Goal: Transaction & Acquisition: Obtain resource

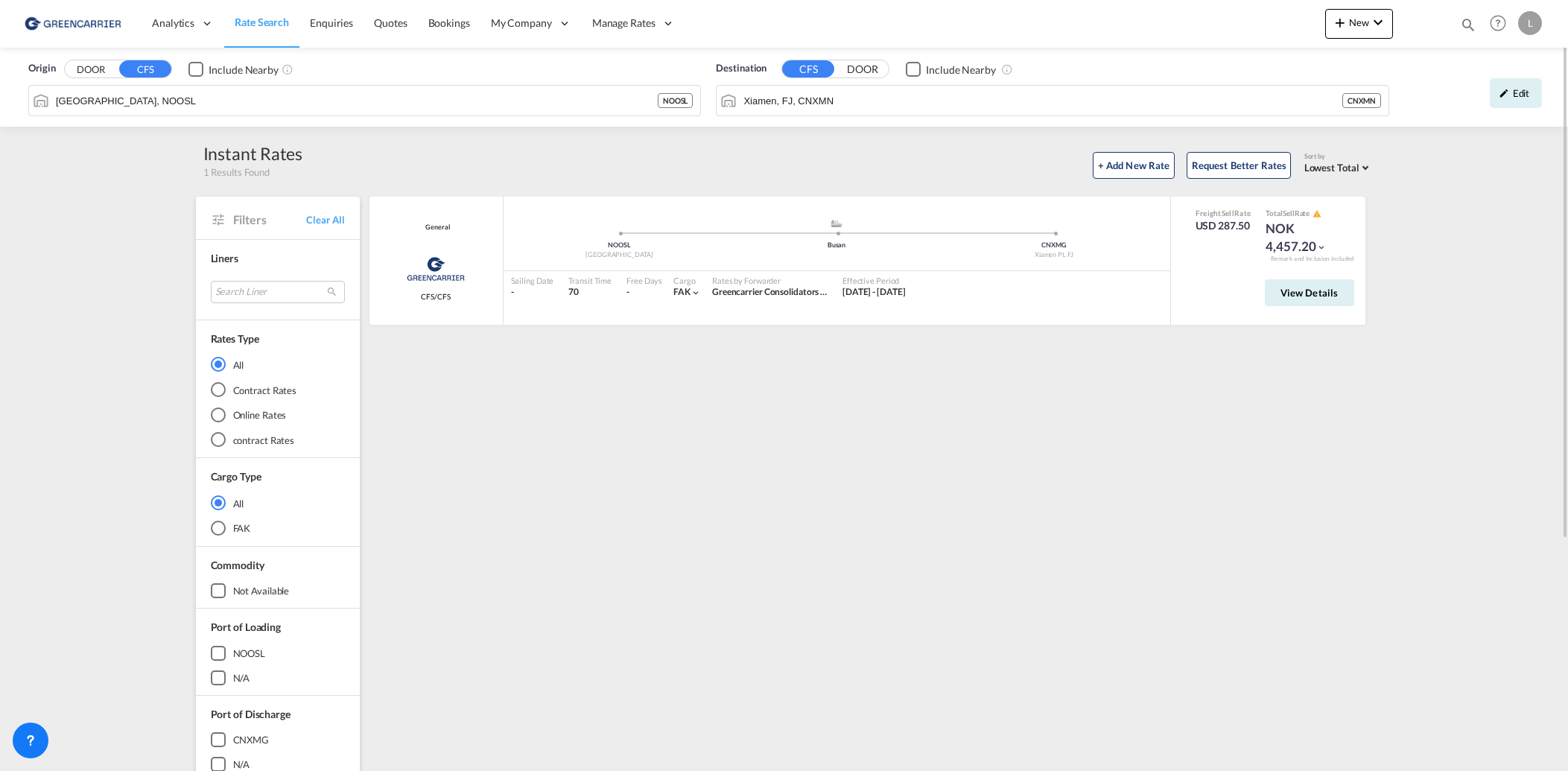
drag, startPoint x: 260, startPoint y: 23, endPoint x: 31, endPoint y: 90, distance: 238.6
click at [260, 23] on span "Rate Search" at bounding box center [261, 21] width 54 height 13
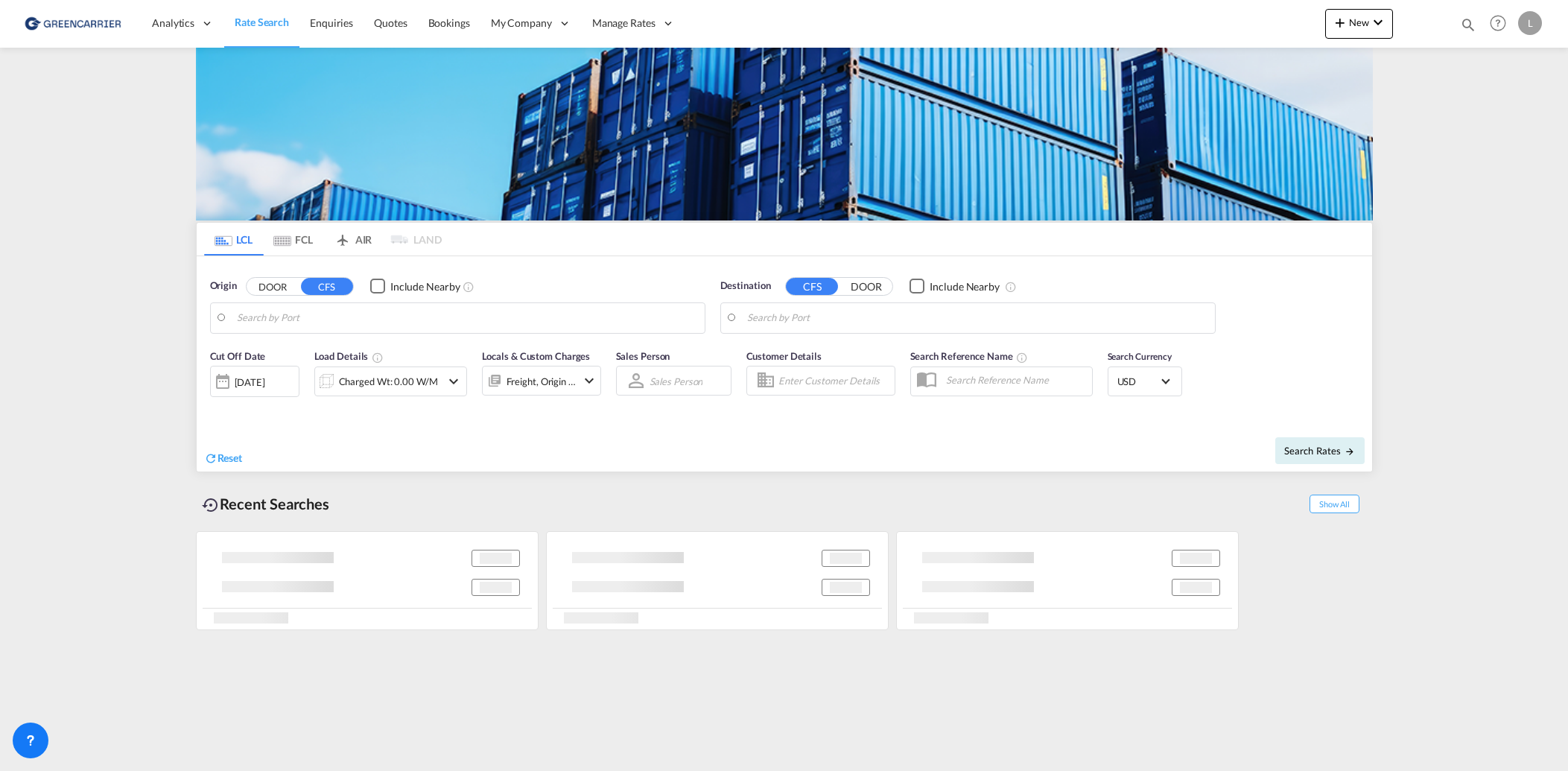
type input "[GEOGRAPHIC_DATA], NOOSL"
click at [340, 310] on input "[GEOGRAPHIC_DATA], NOOSL" at bounding box center [467, 318] width 460 height 22
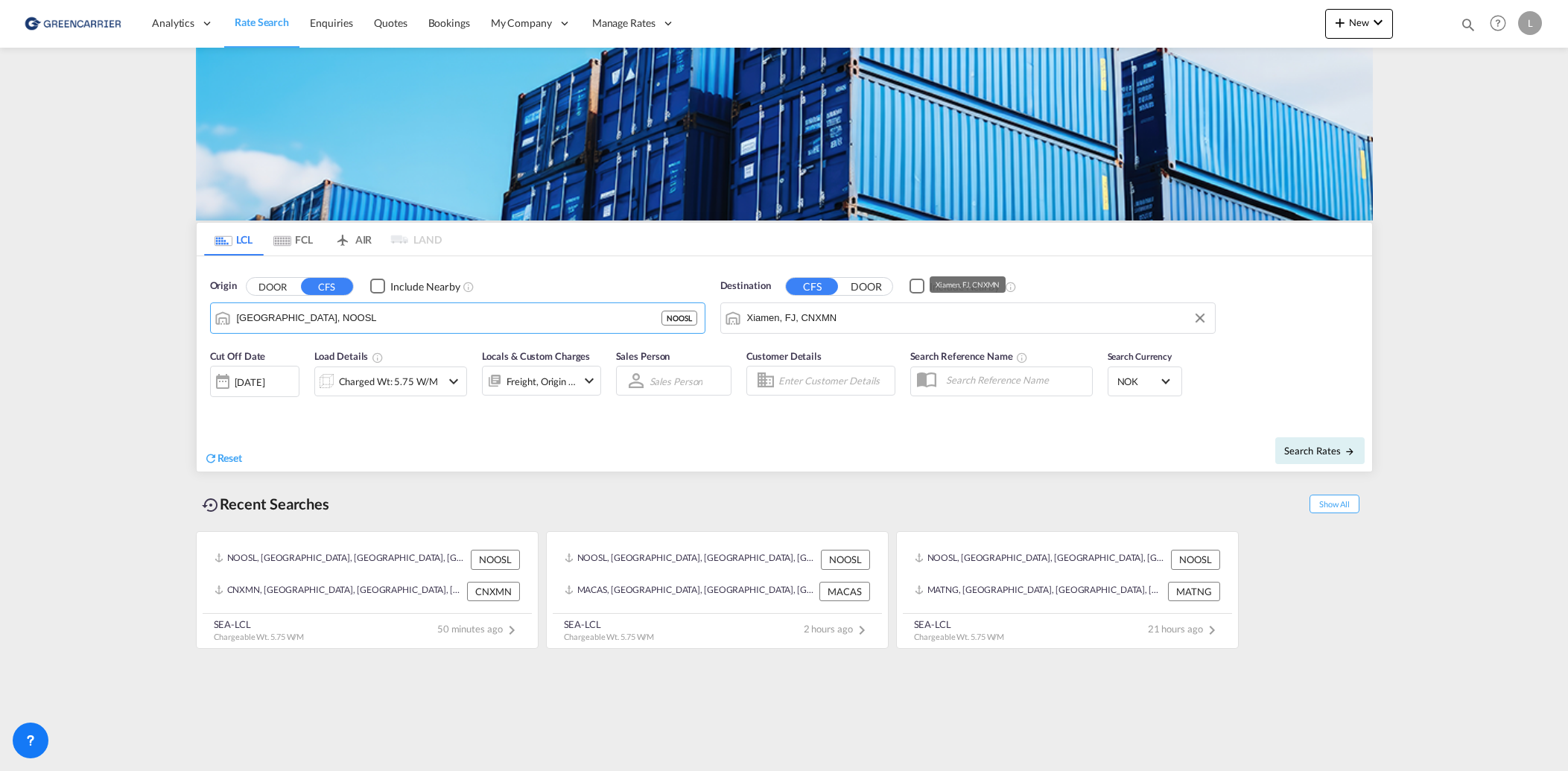
click at [892, 321] on input "Xiamen, FJ, CNXMN" at bounding box center [978, 318] width 460 height 22
click at [854, 366] on div "Keelung ([GEOGRAPHIC_DATA]) [GEOGRAPHIC_DATA], [GEOGRAPHIC_DATA] TWKEL" at bounding box center [863, 358] width 283 height 45
type input "Keelung (Chilung), TWKEL"
click at [407, 380] on div "Charged Wt: 5.75 W/M" at bounding box center [388, 381] width 99 height 21
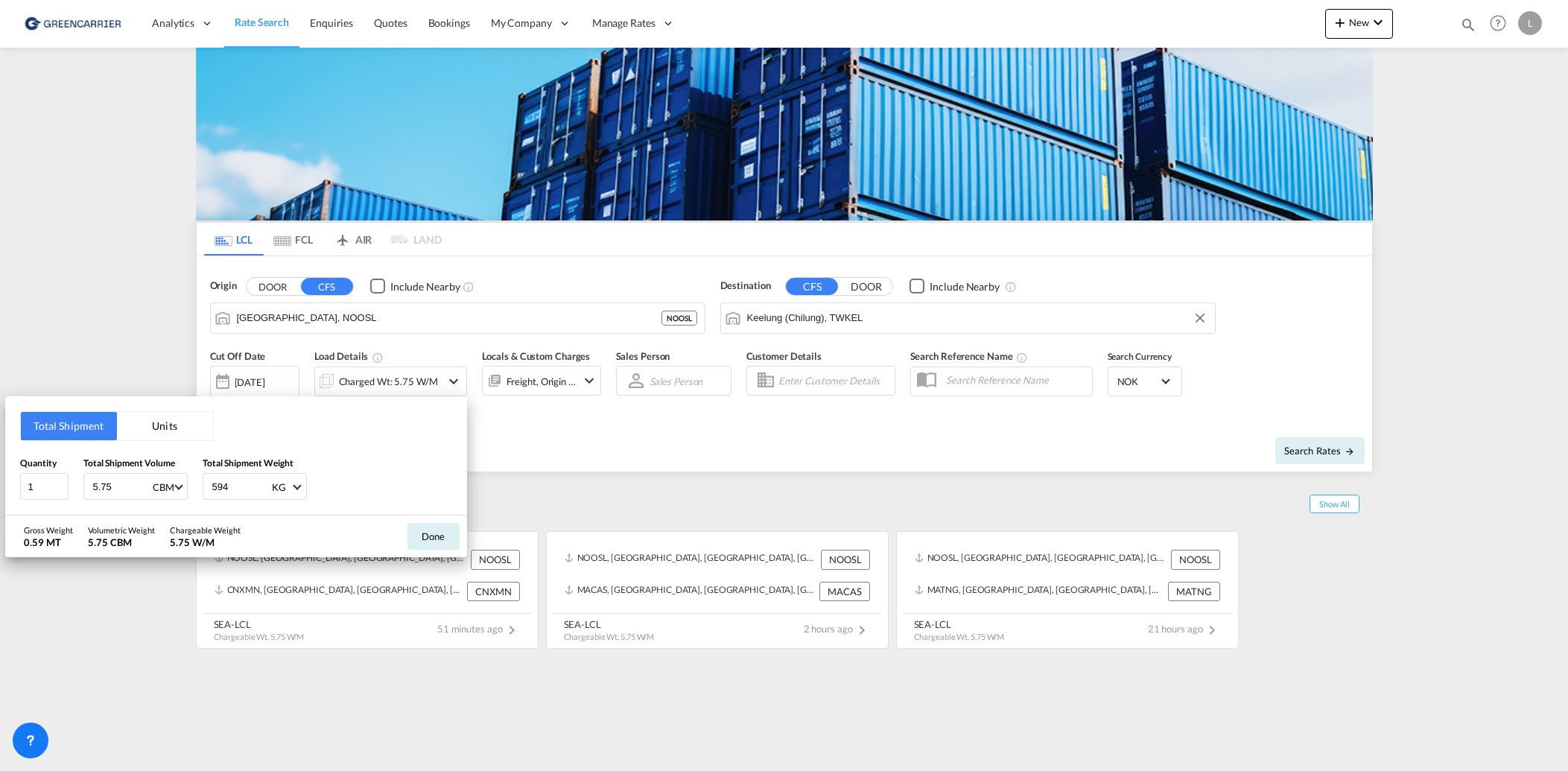
drag, startPoint x: 116, startPoint y: 484, endPoint x: 0, endPoint y: 478, distance: 116.2
click at [5, 478] on div "Total Shipment Units Quantity 1 Total Shipment Volume 5.75 CBM CBM CFT Total Sh…" at bounding box center [236, 456] width 462 height 119
type input "1"
type input "1000"
click at [430, 532] on button "Done" at bounding box center [434, 536] width 52 height 27
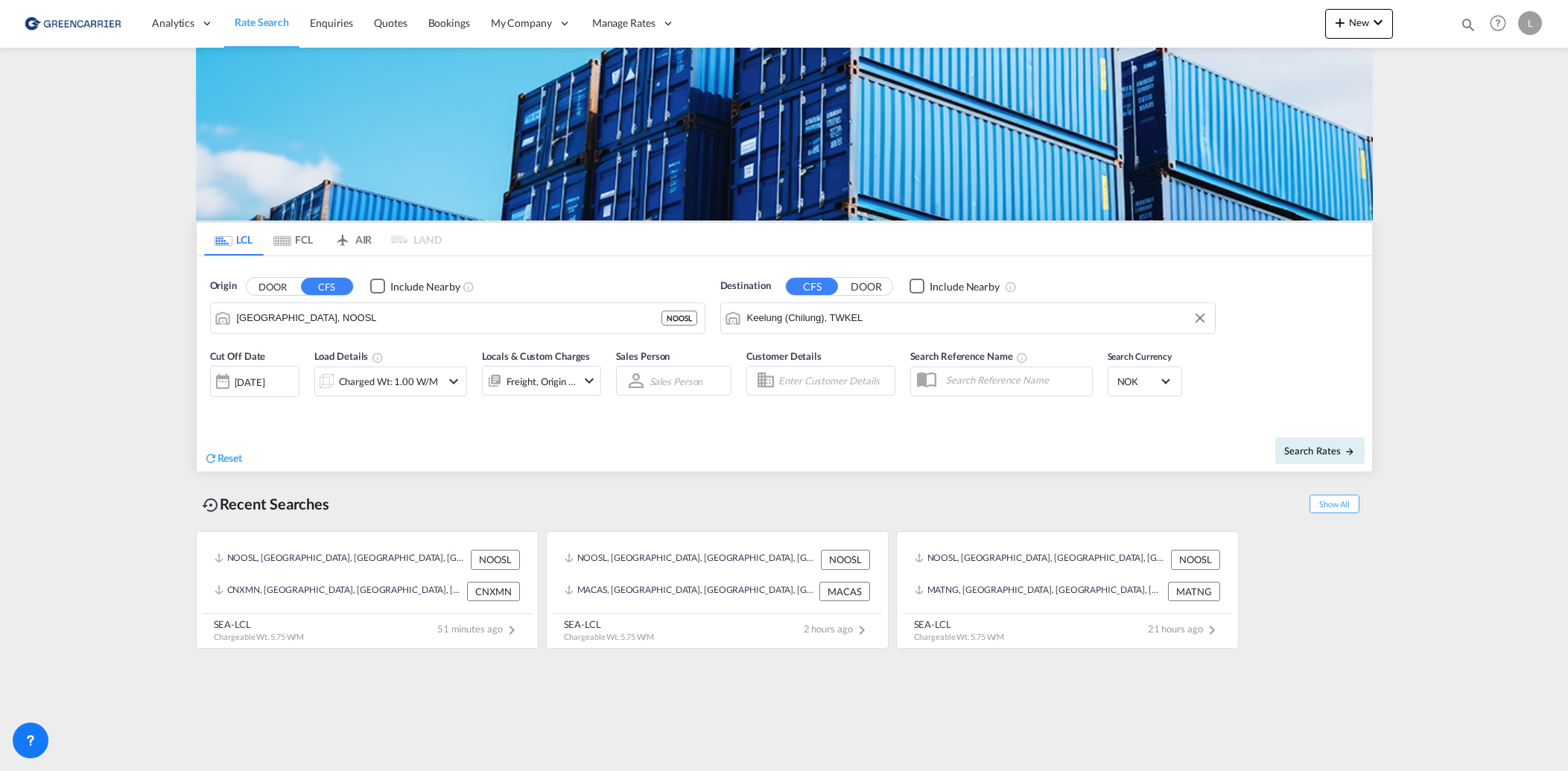
click at [827, 384] on input "Enter Customer Details" at bounding box center [835, 380] width 112 height 22
click at [829, 413] on div "[PERSON_NAME] ssw@ [PERSON_NAME] .no | [PERSON_NAME] AS" at bounding box center [913, 418] width 283 height 39
type input "[PERSON_NAME] AS, [PERSON_NAME], [EMAIL_ADDRESS][PERSON_NAME][DOMAIN_NAME]"
click at [999, 380] on input "text" at bounding box center [1015, 380] width 153 height 22
type input "S"
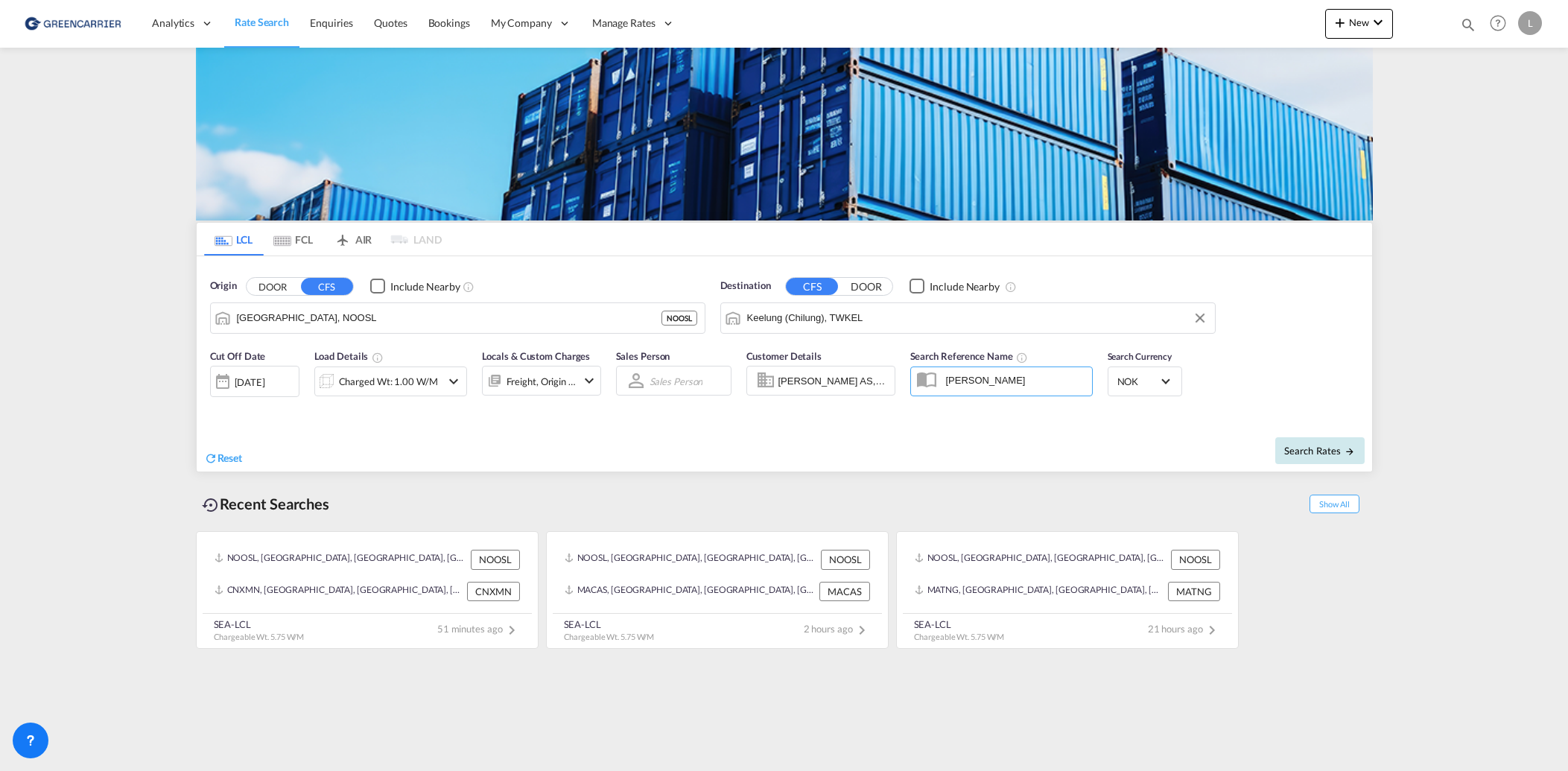
type input "[PERSON_NAME]"
click at [1286, 440] on button "Search Rates" at bounding box center [1320, 451] width 90 height 27
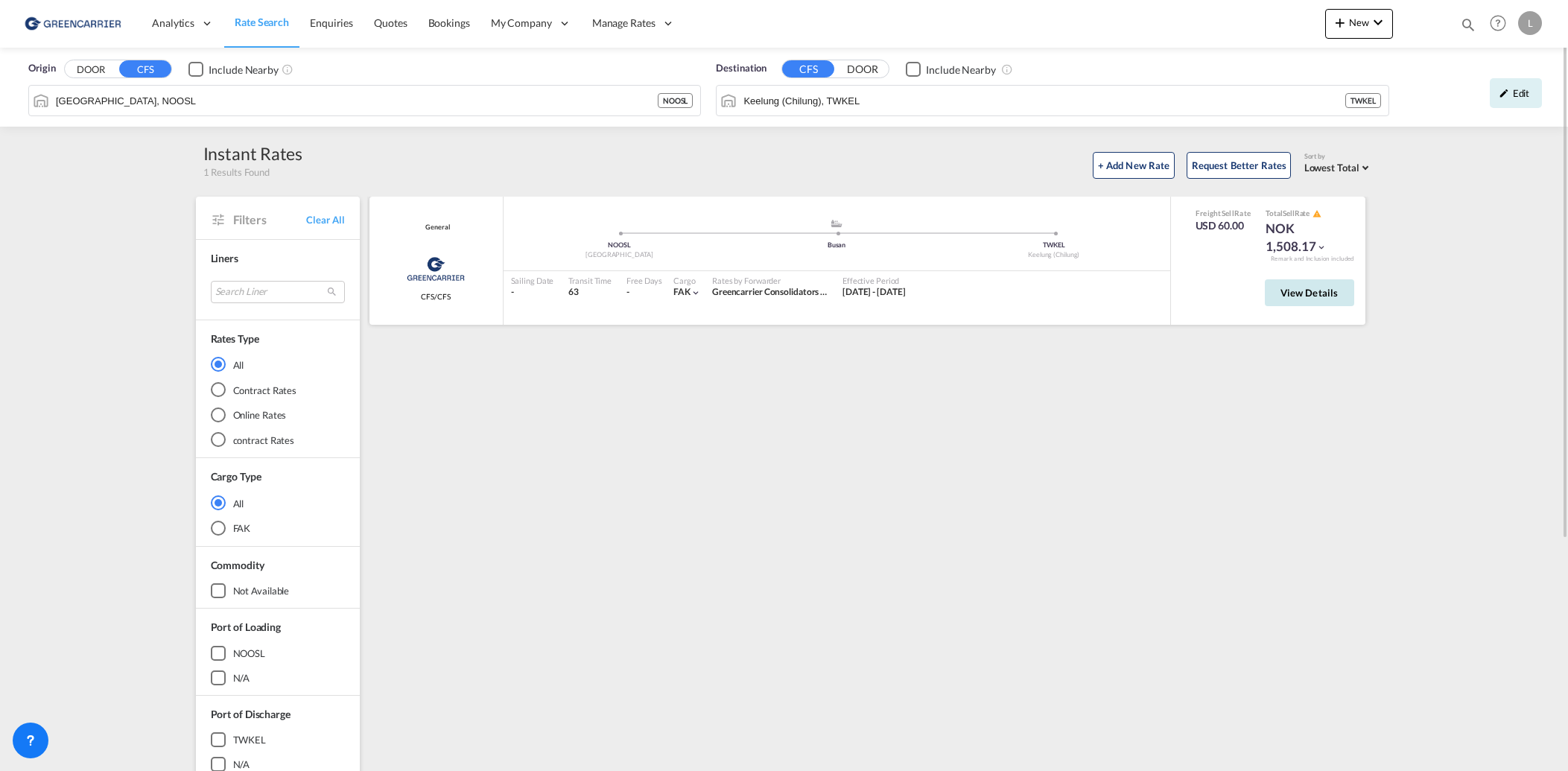
click at [1317, 294] on span "View Details" at bounding box center [1309, 293] width 58 height 12
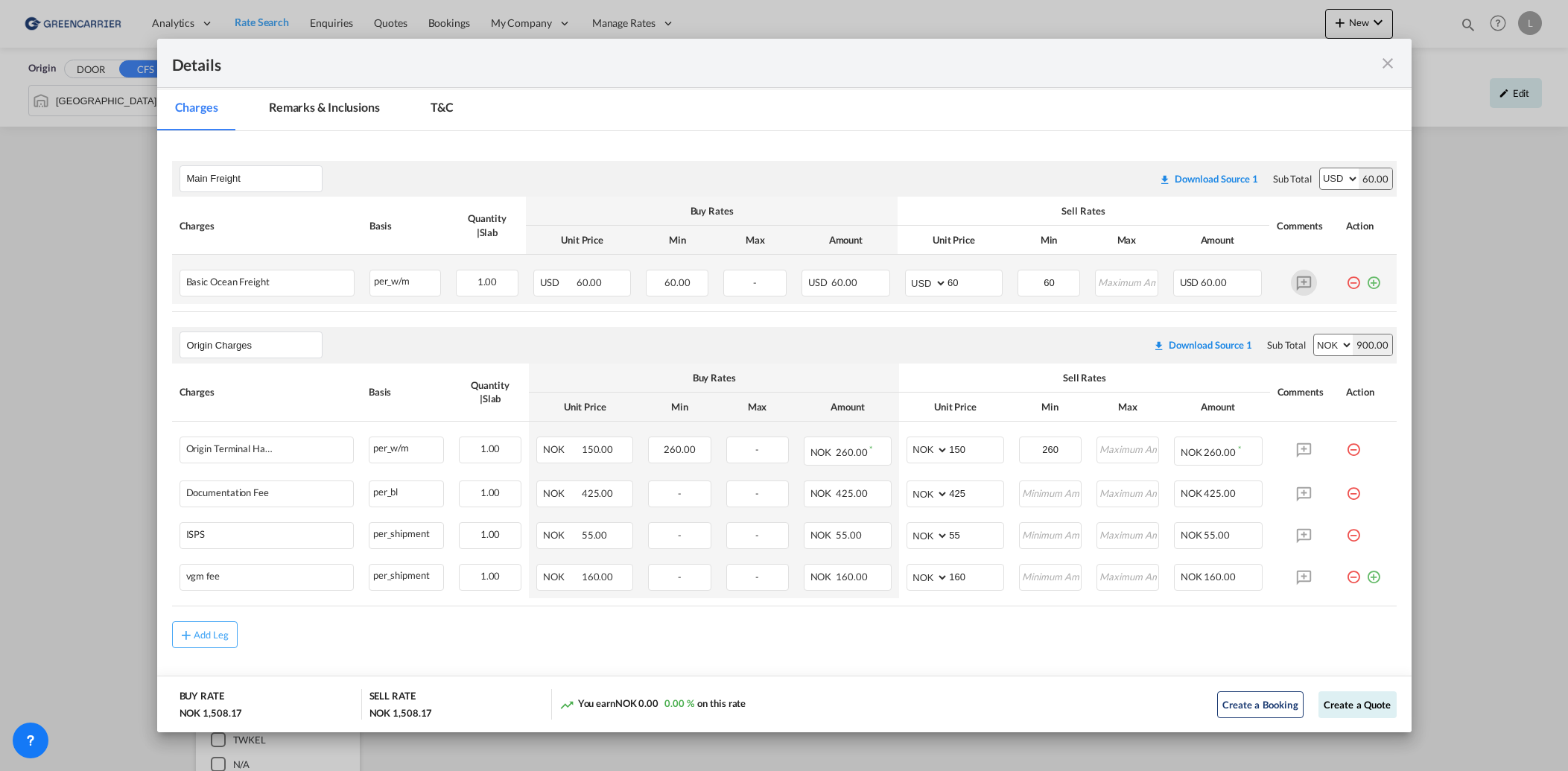
scroll to position [223, 0]
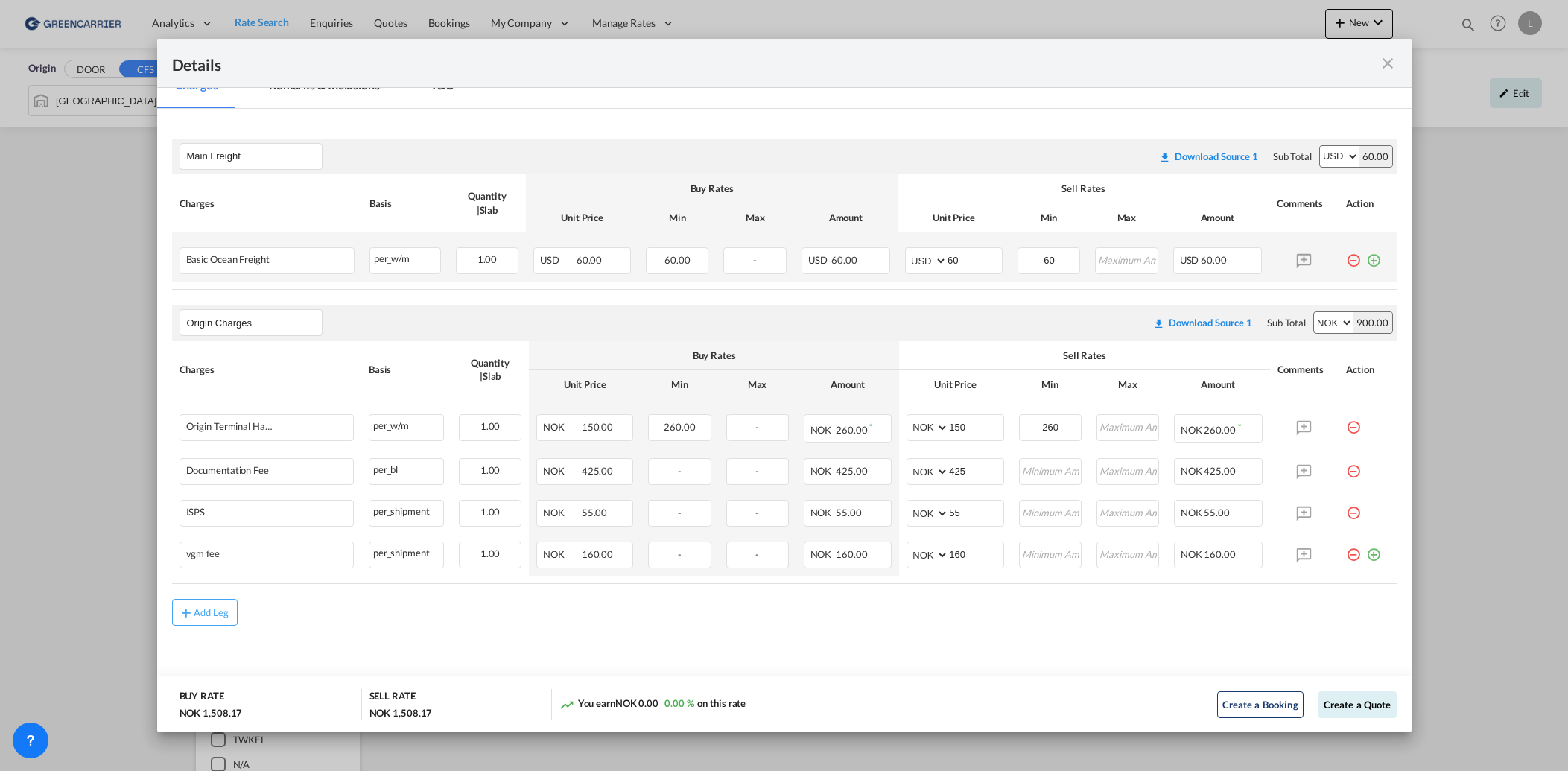
click at [1372, 257] on div "Port of Loading ..." at bounding box center [1368, 254] width 43 height 15
click at [1367, 259] on md-icon "icon-plus-circle-outline green-400-fg" at bounding box center [1374, 253] width 15 height 15
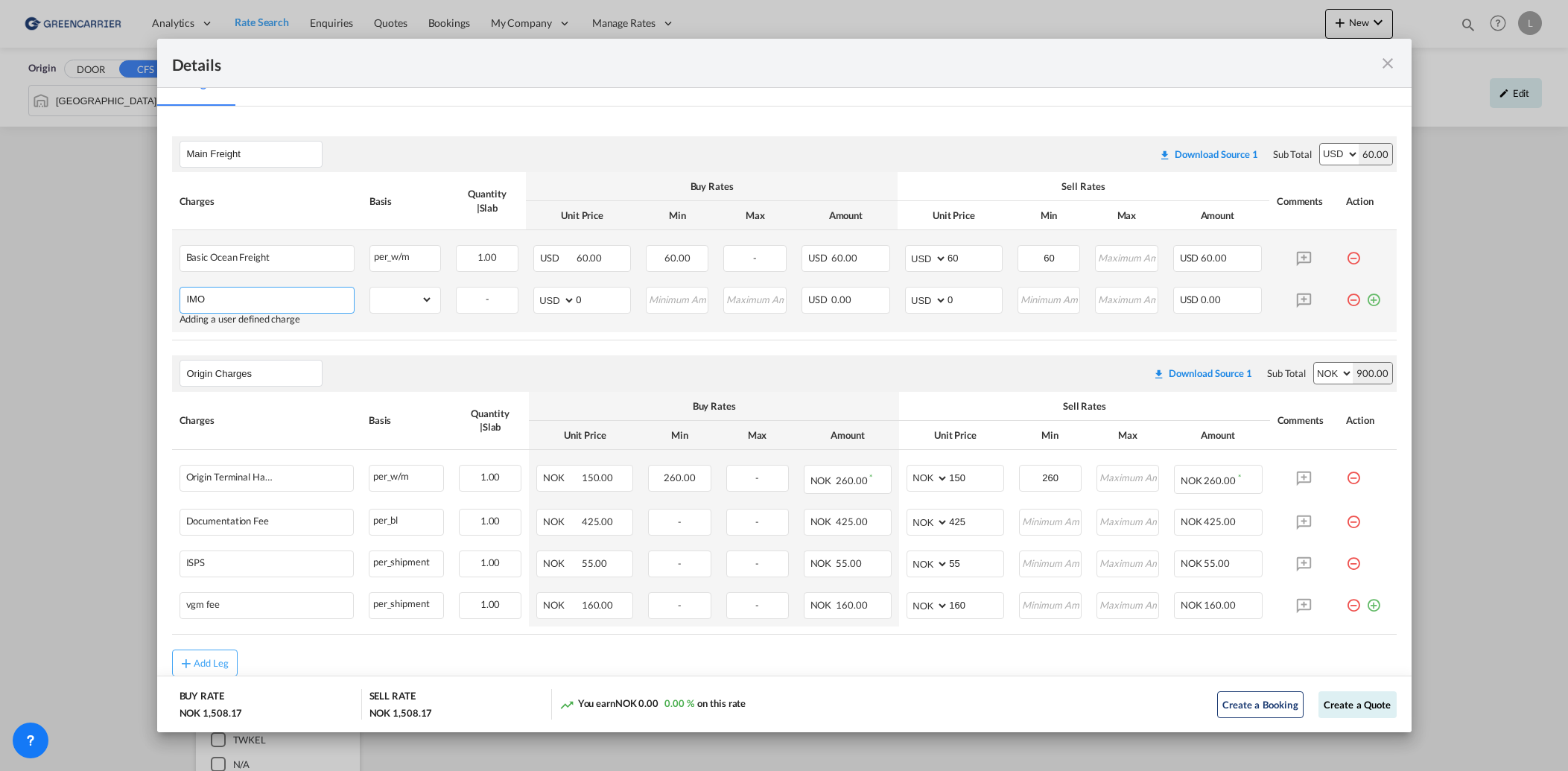
click at [245, 301] on input "IMO" at bounding box center [270, 298] width 167 height 22
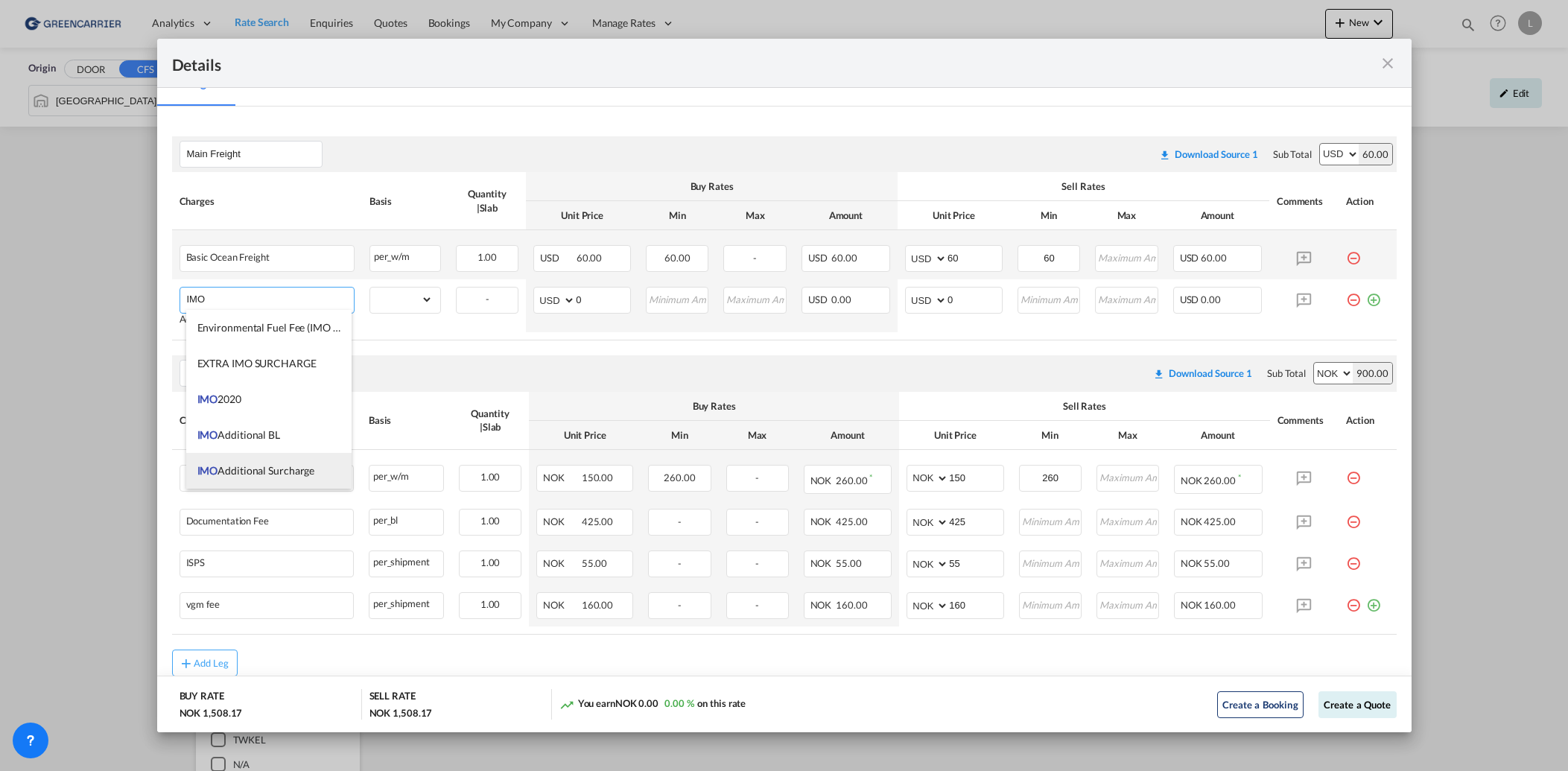
click at [283, 468] on span "IMO Additional Surcharge" at bounding box center [255, 470] width 118 height 13
type input "IMO Additional Surcharge"
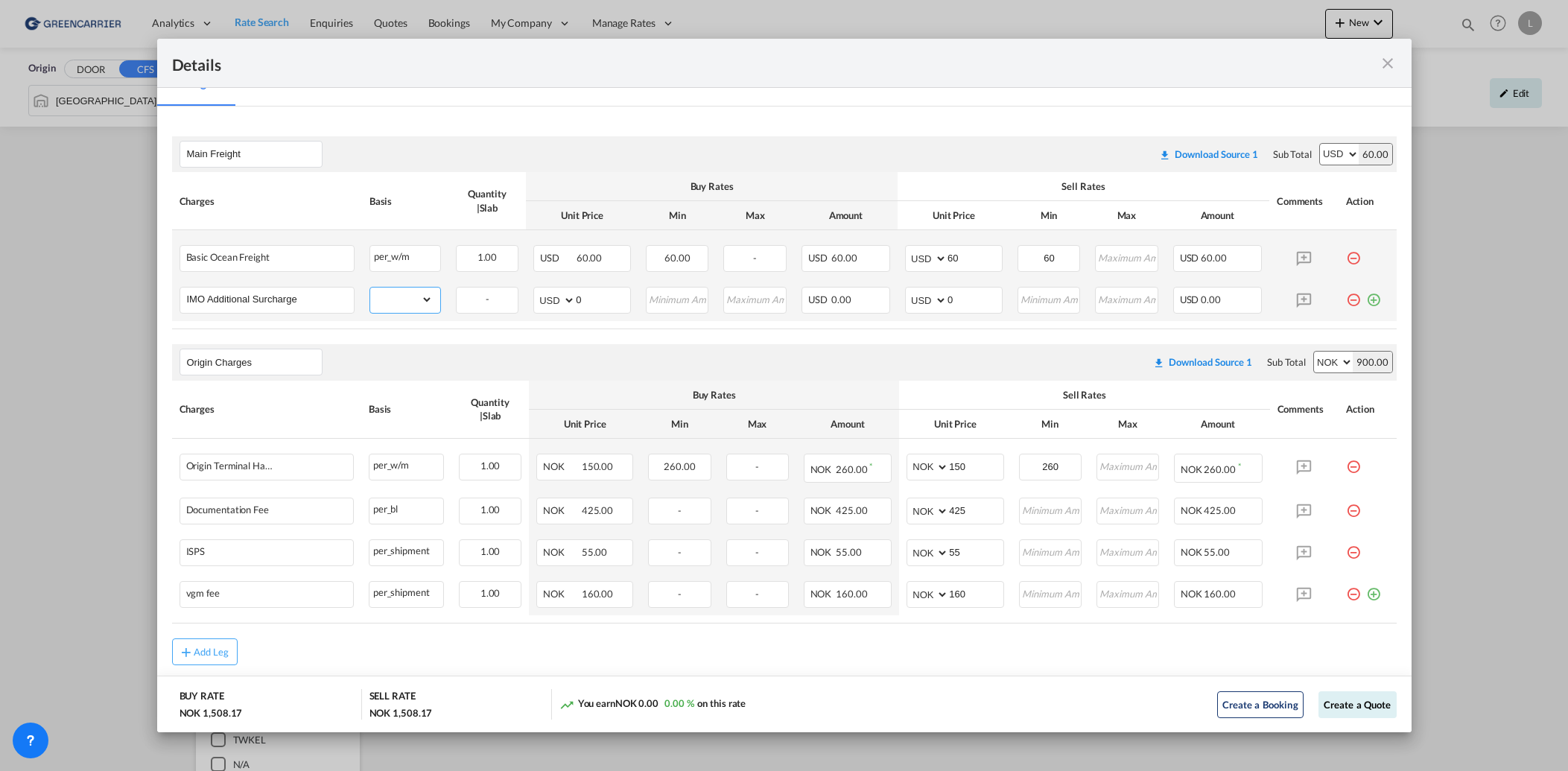
click at [397, 293] on select "gross_weight volumetric_weight per_shipment per_bl per_km per_hawb per_kg flat …" at bounding box center [402, 299] width 63 height 24
select select "per_shipment"
click at [370, 287] on select "gross_weight volumetric_weight per_shipment per_bl per_km per_hawb per_kg flat …" at bounding box center [402, 299] width 63 height 24
drag, startPoint x: 972, startPoint y: 293, endPoint x: 905, endPoint y: 296, distance: 67.1
click at [905, 296] on md-input-container "AED AFN ALL AMD ANG AOA ARS AUD AWG AZN BAM BBD BDT BGN BHD BIF BMD BND BOB BRL…" at bounding box center [953, 300] width 97 height 27
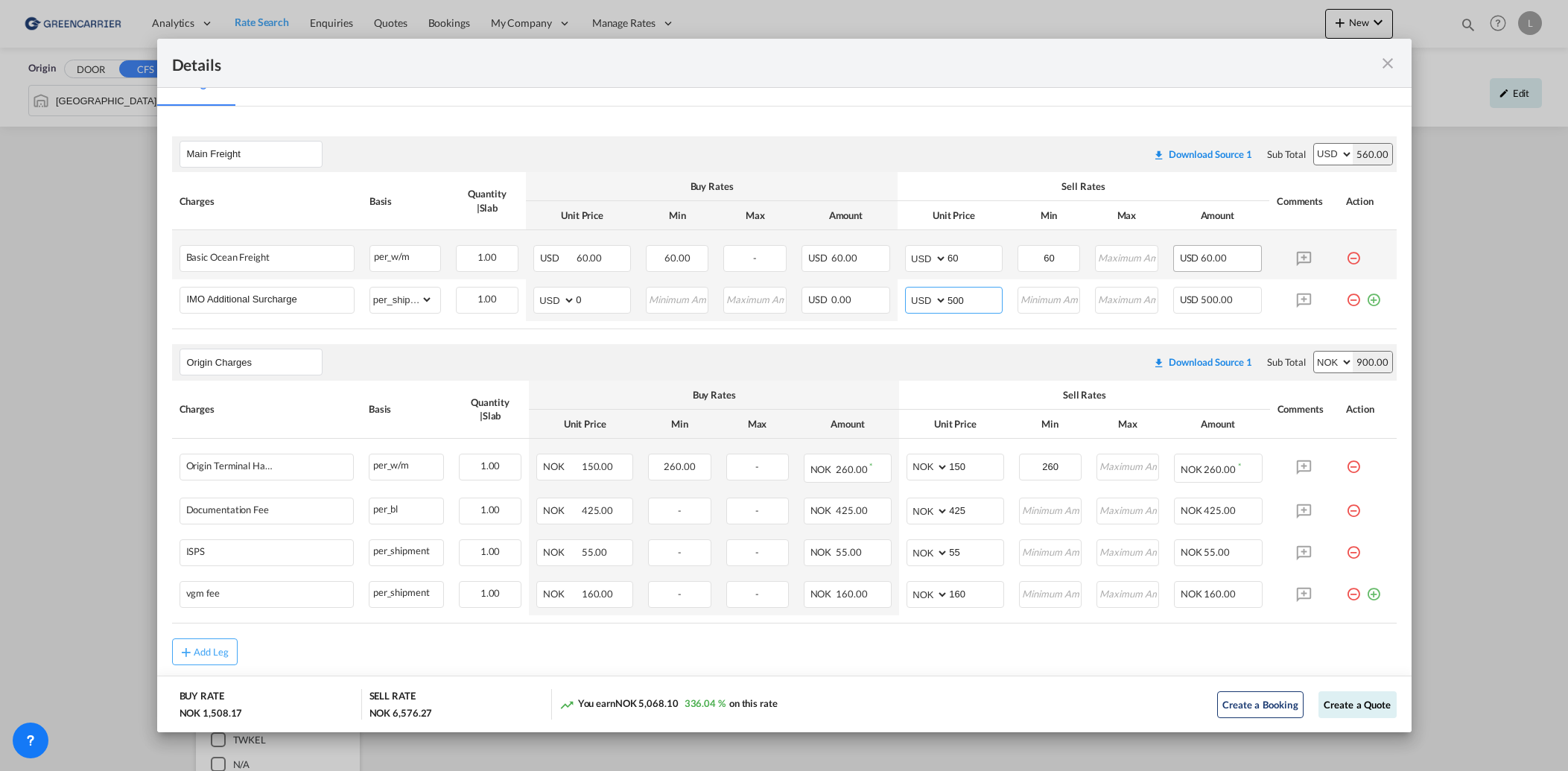
type input "500"
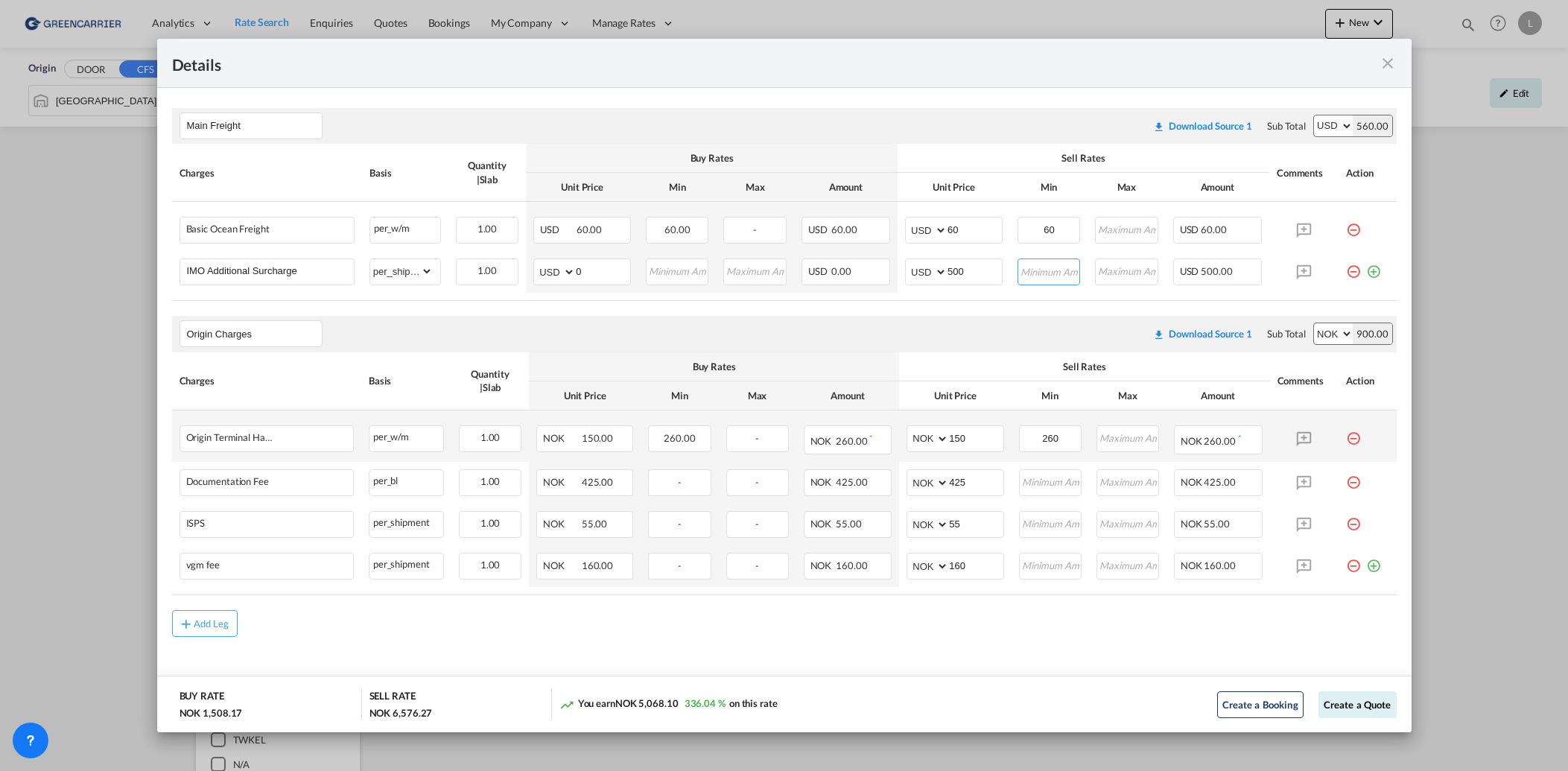
scroll to position [267, 0]
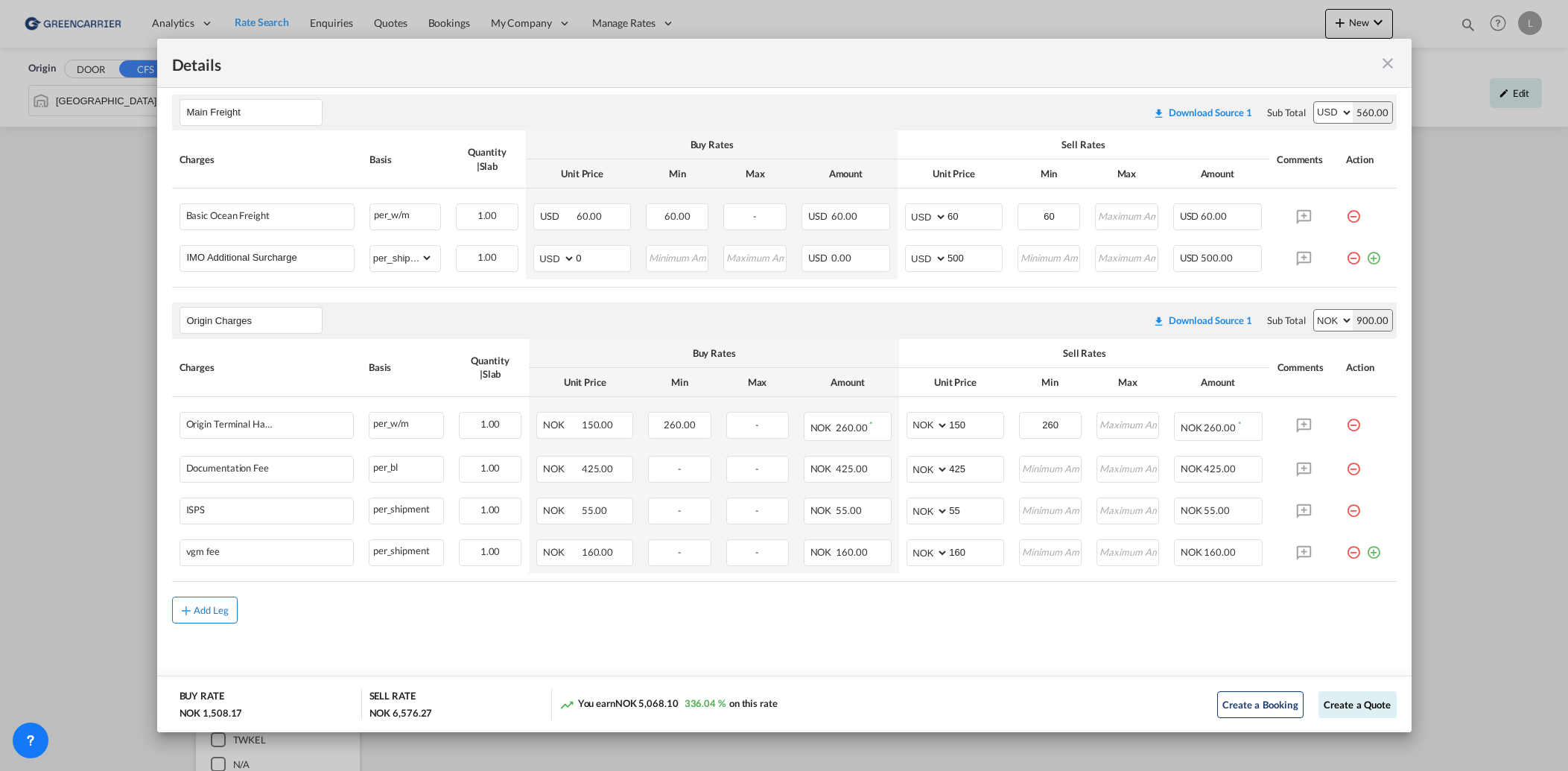
click at [218, 605] on div "Add Leg" at bounding box center [211, 610] width 36 height 9
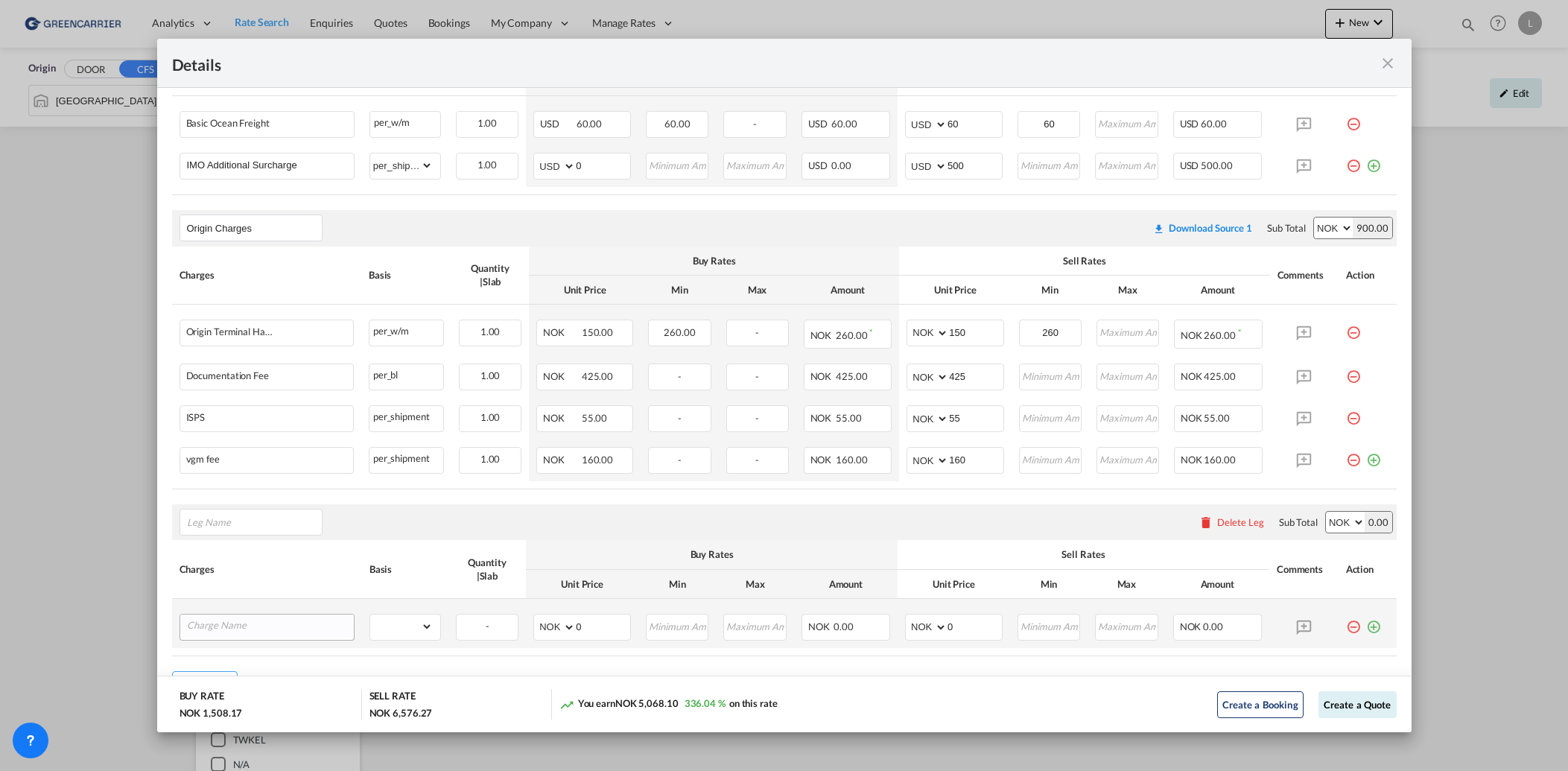
scroll to position [416, 0]
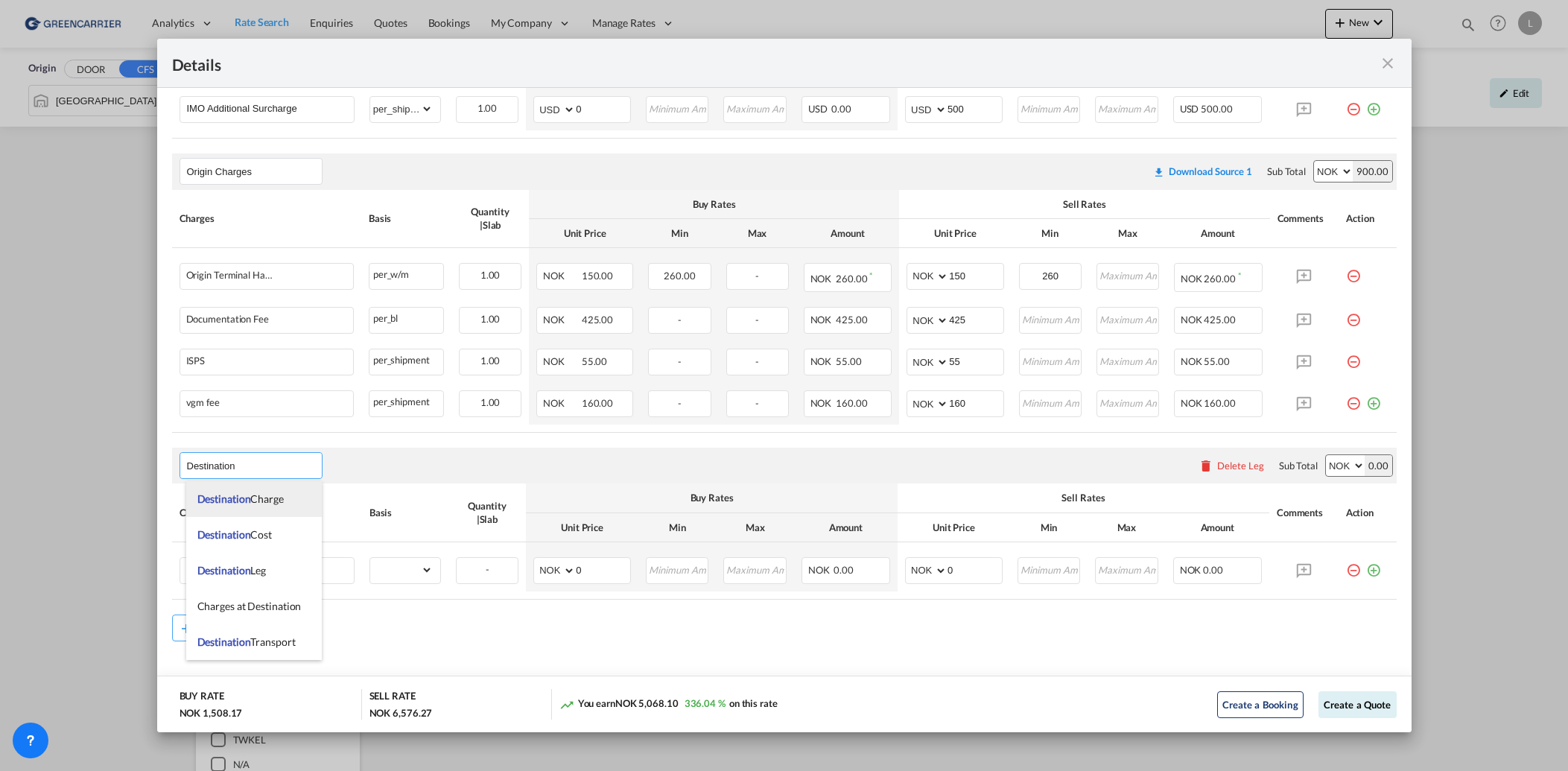
click at [275, 504] on span "Destination Charge" at bounding box center [240, 498] width 86 height 13
type input "Destination Charge"
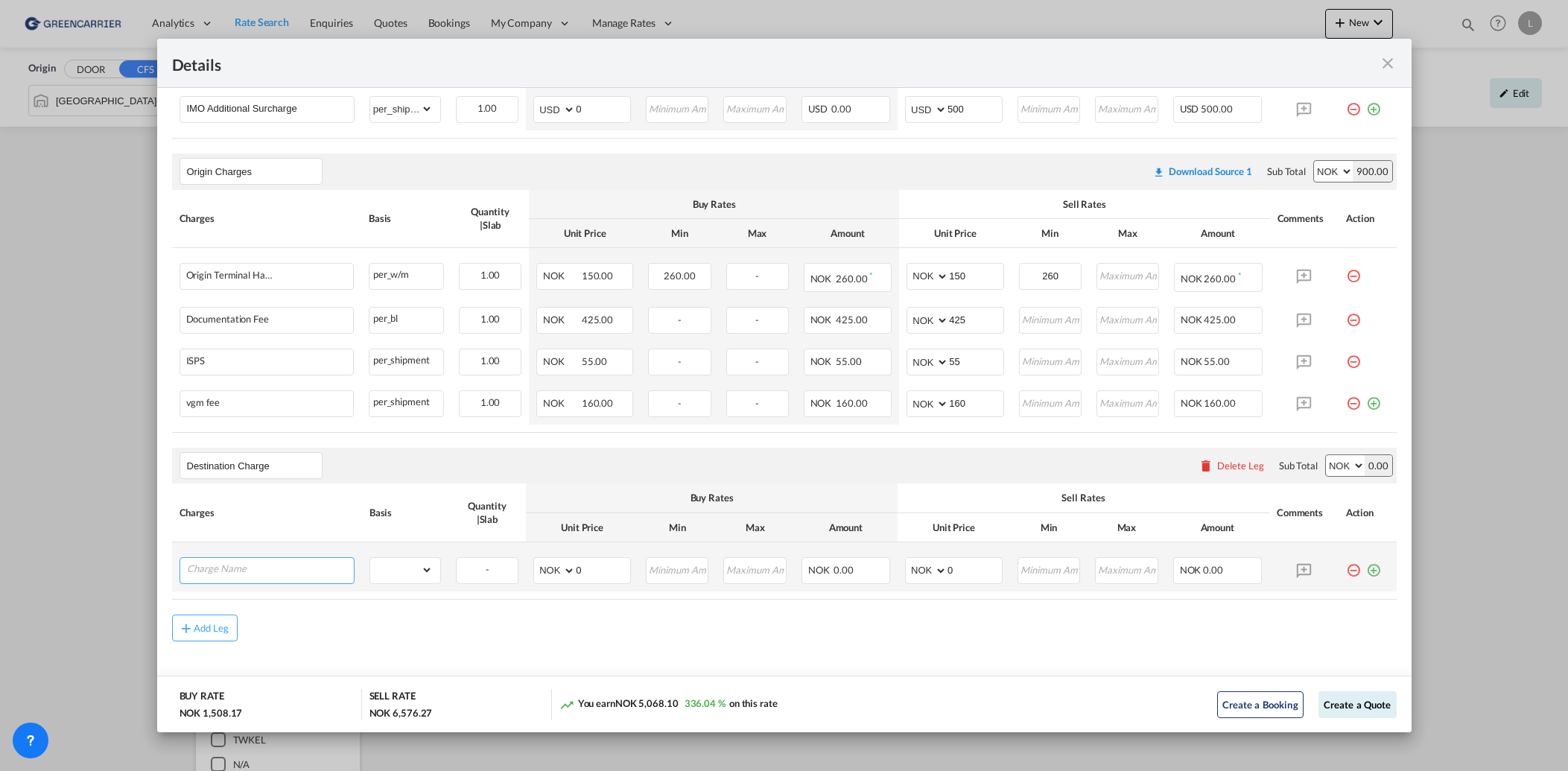
click at [284, 572] on input "Charge Name" at bounding box center [270, 569] width 167 height 22
click at [399, 567] on select "gross_weight volumetric_weight per_shipment per_bl per_km per_hawb per_kg flat …" at bounding box center [402, 570] width 63 height 24
select select "per_shipment"
click at [370, 558] on select "gross_weight volumetric_weight per_shipment per_bl per_km per_hawb per_kg flat …" at bounding box center [402, 570] width 63 height 24
click at [562, 571] on select "AED AFN ALL AMD ANG AOA ARS AUD AWG AZN BAM BBD BDT BGN BHD BIF BMD BND [PERSON…" at bounding box center [556, 570] width 39 height 21
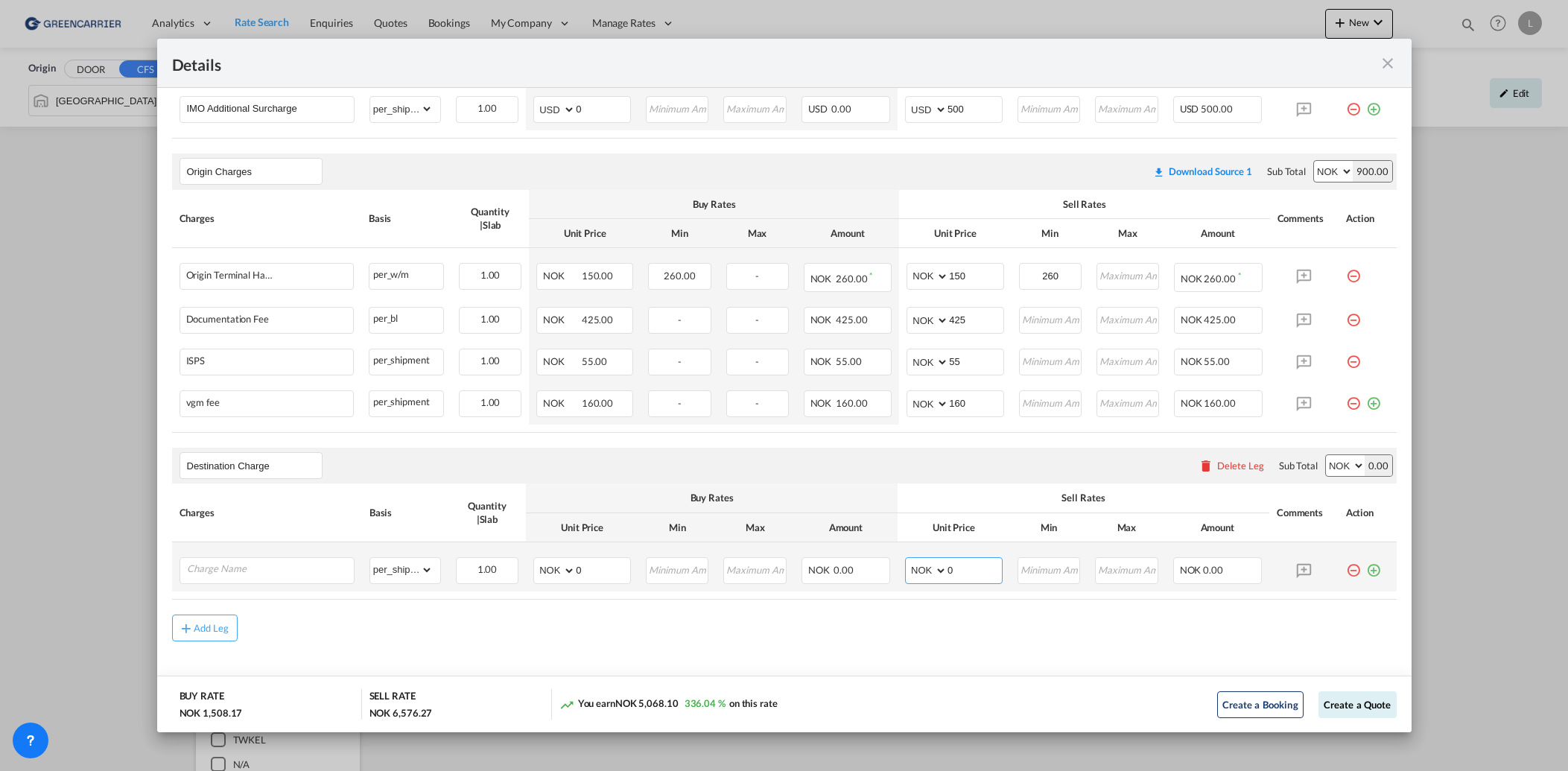
click at [923, 576] on select "AED AFN ALL AMD ANG AOA ARS AUD AWG AZN BAM BBD BDT BGN BHD BIF BMD BND [PERSON…" at bounding box center [928, 570] width 39 height 21
select select "string:TWD"
click at [908, 560] on select "AED AFN ALL AMD ANG AOA ARS AUD AWG AZN BAM BBD BDT BGN BHD BIF BMD BND [PERSON…" at bounding box center [928, 570] width 39 height 21
drag, startPoint x: 1018, startPoint y: 647, endPoint x: 944, endPoint y: 599, distance: 88.2
click at [1018, 647] on md-content "Main Freight Please enter leg name Leg Name Already Exists Download Source 1 Su…" at bounding box center [784, 322] width 1254 height 813
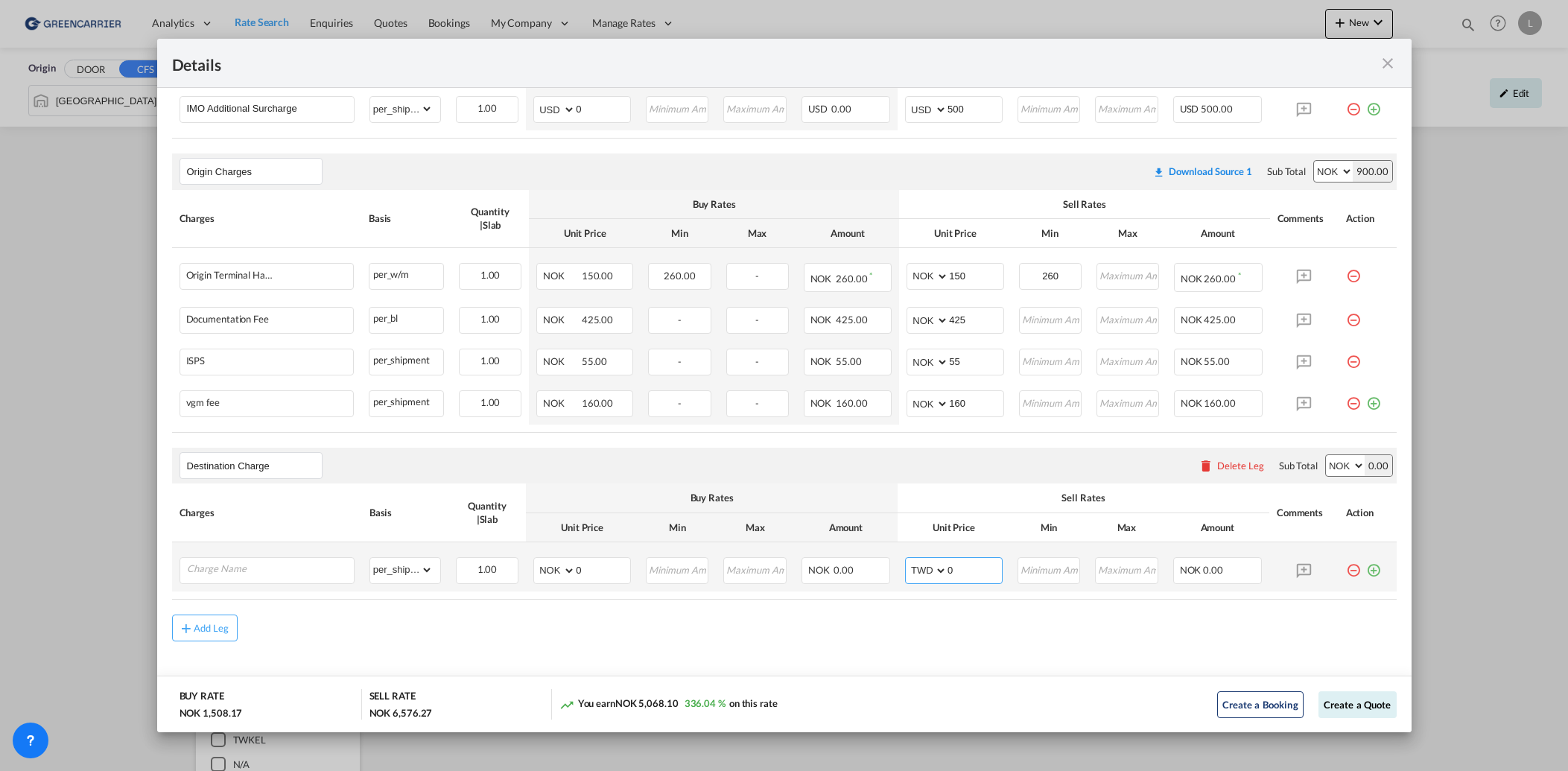
drag, startPoint x: 947, startPoint y: 570, endPoint x: 897, endPoint y: 566, distance: 50.2
click at [905, 566] on md-input-container "AED AFN ALL AMD ANG AOA ARS AUD AWG AZN BAM BBD BDT BGN BHD BIF BMD BND BOB BRL…" at bounding box center [953, 571] width 97 height 27
type input "5185"
click at [298, 577] on input "Charge Name" at bounding box center [270, 569] width 167 height 22
type input "Destination charges as specified"
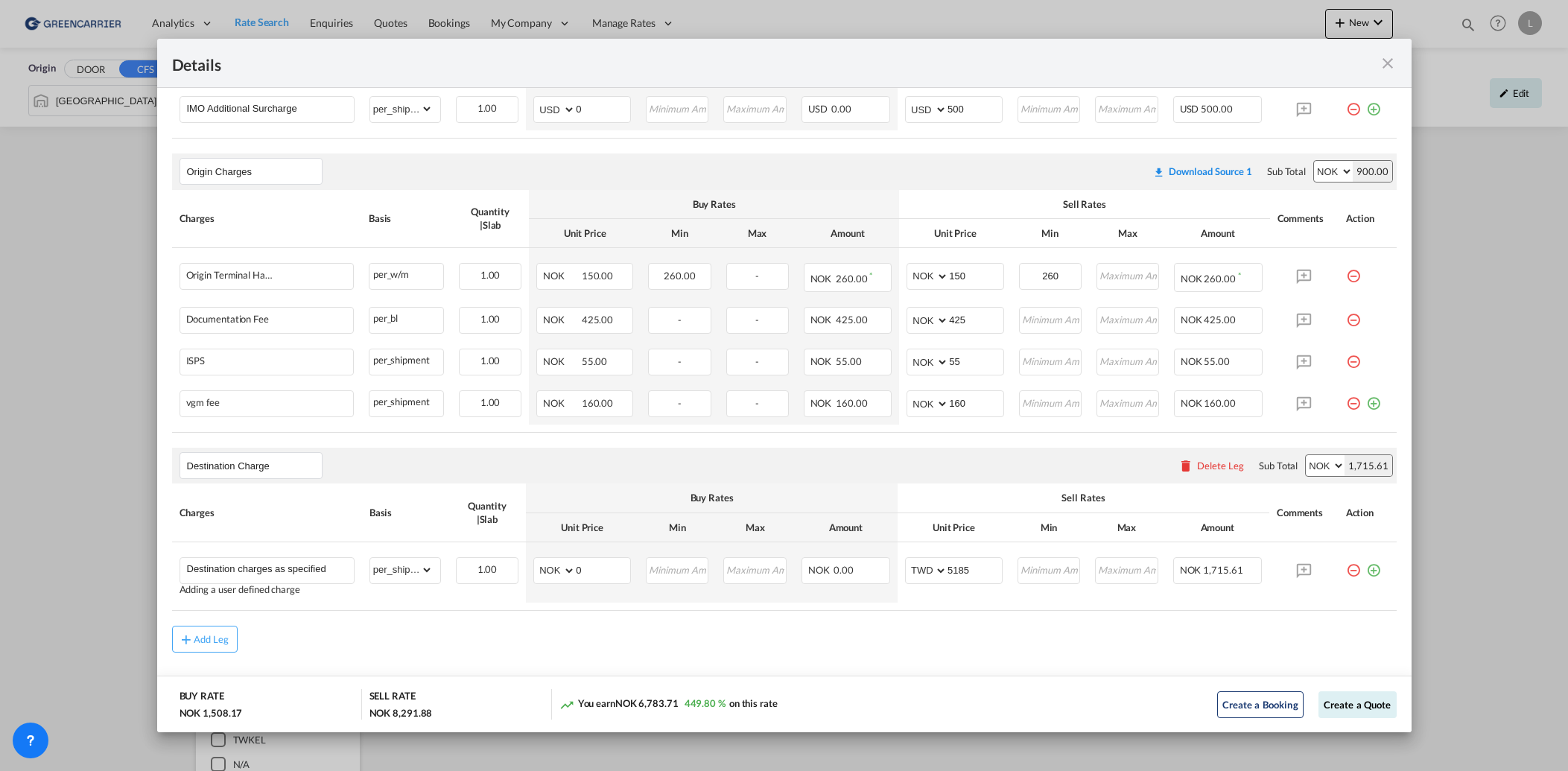
click at [366, 626] on div "Add Leg" at bounding box center [784, 639] width 1225 height 27
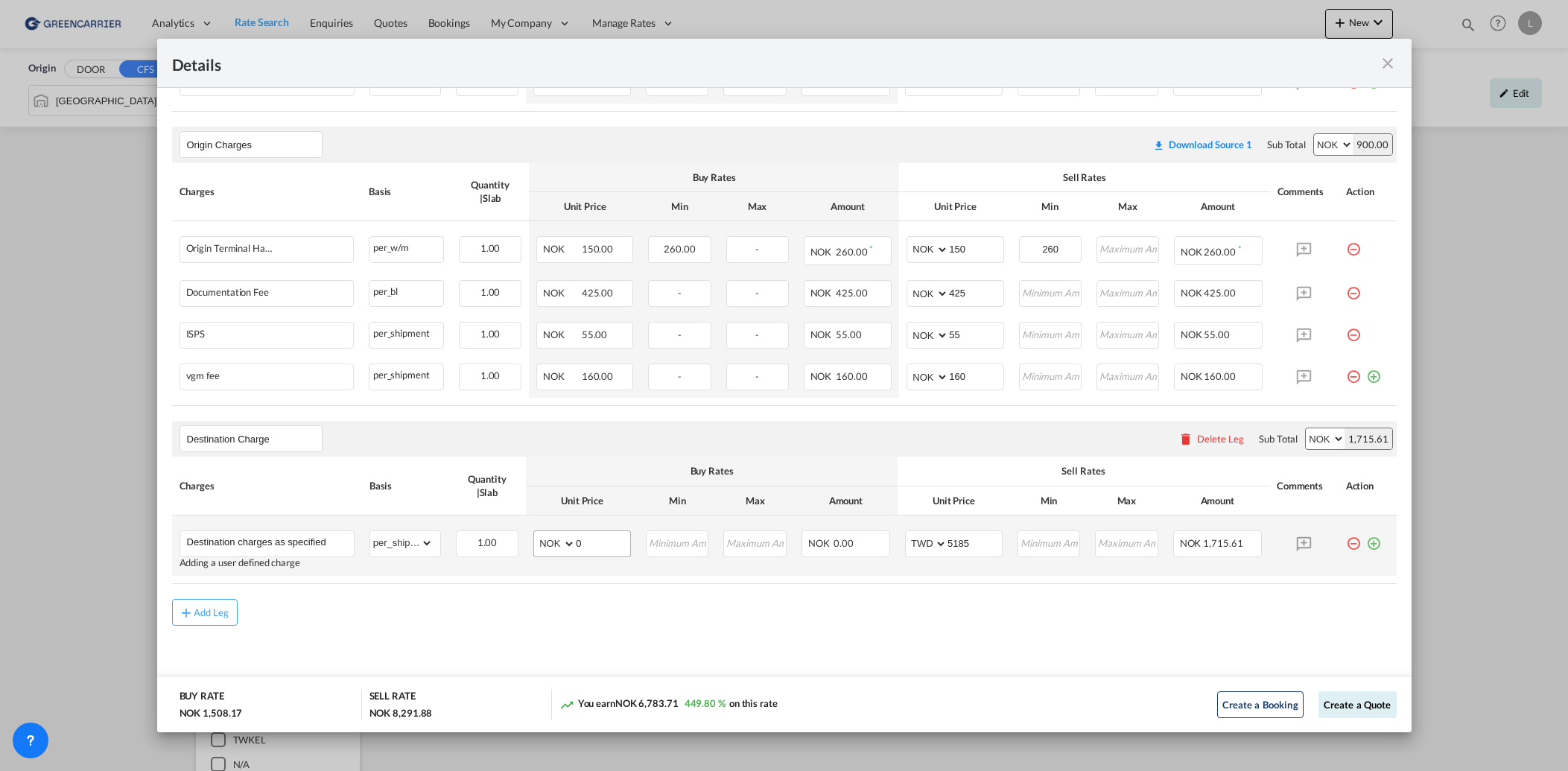
scroll to position [446, 0]
drag, startPoint x: 973, startPoint y: 542, endPoint x: 946, endPoint y: 543, distance: 27.0
click at [947, 543] on input "5185" at bounding box center [974, 539] width 54 height 22
drag, startPoint x: 970, startPoint y: 542, endPoint x: 949, endPoint y: 539, distance: 21.2
click at [949, 539] on input "5250" at bounding box center [974, 539] width 54 height 22
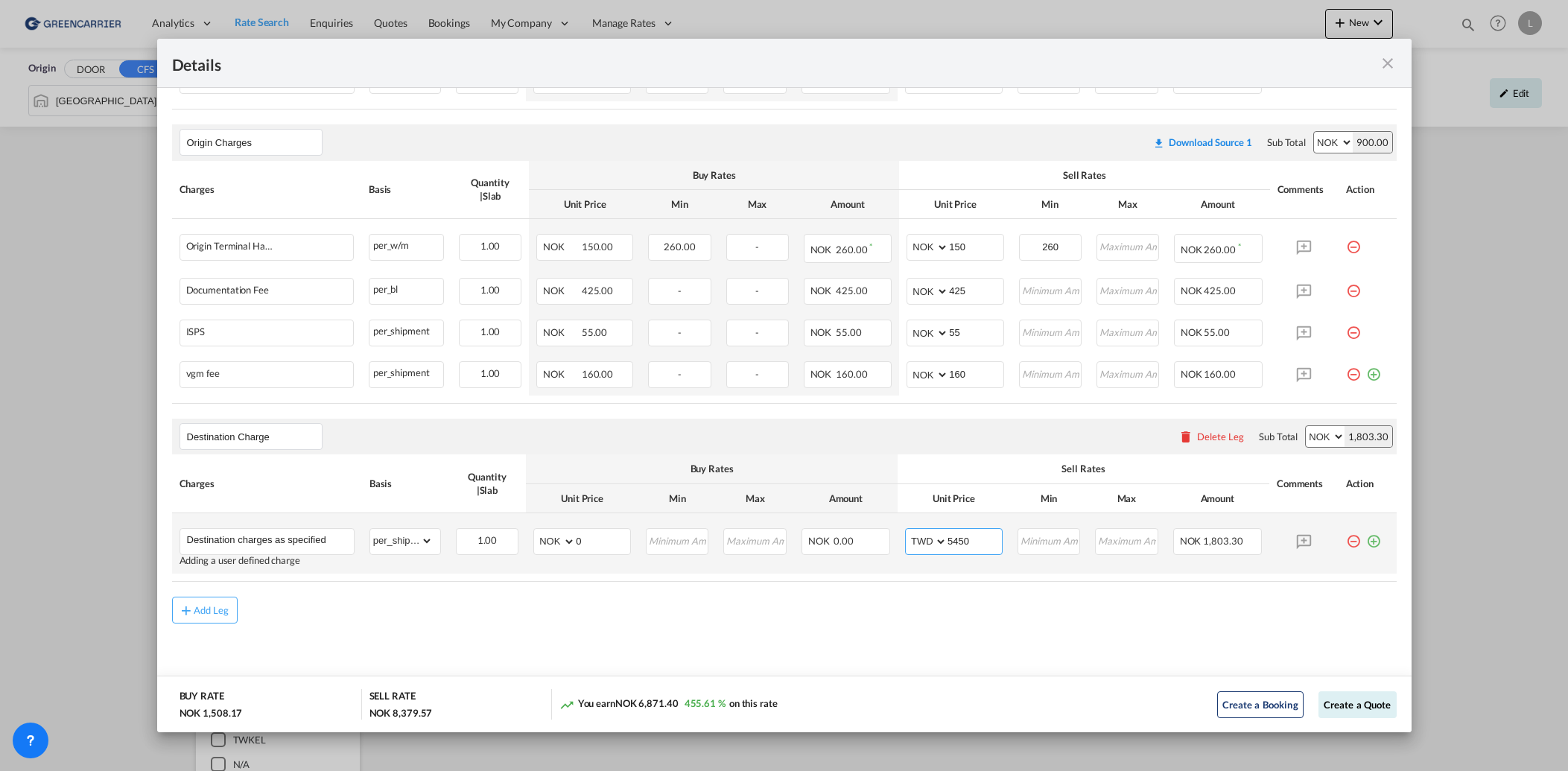
click at [957, 538] on input "5450" at bounding box center [974, 539] width 54 height 22
click at [968, 541] on input "5450" at bounding box center [974, 539] width 54 height 22
click at [968, 648] on md-content "Main Freight Please enter leg name Leg Name Already Exists Download Source 1 Su…" at bounding box center [784, 298] width 1254 height 824
click at [972, 528] on input "5900" at bounding box center [974, 539] width 54 height 22
type input "5185"
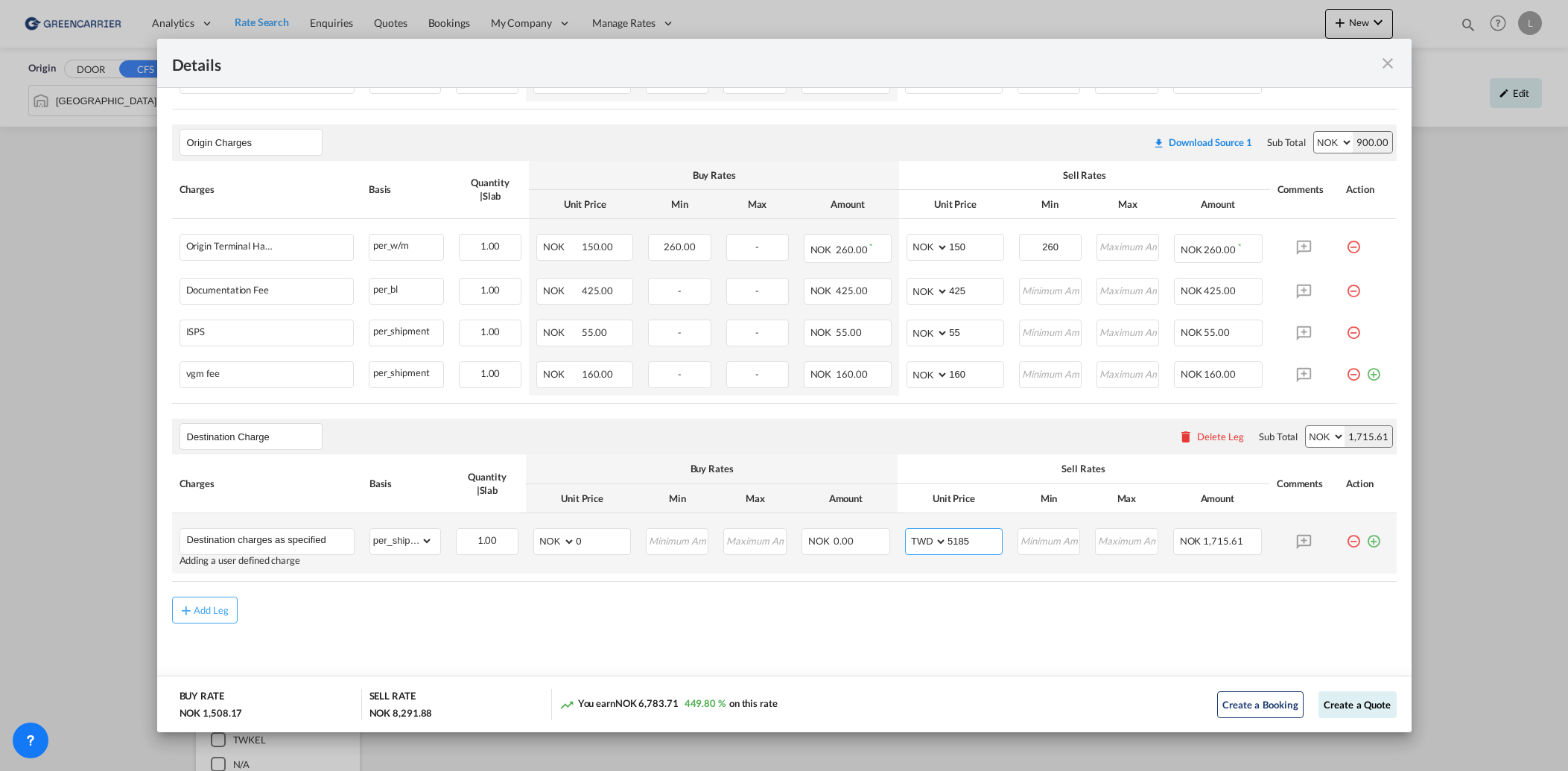
drag, startPoint x: 980, startPoint y: 544, endPoint x: 926, endPoint y: 541, distance: 54.1
click at [926, 541] on md-input-container "AED AFN ALL AMD ANG AOA ARS AUD AWG AZN BAM BBD BDT BGN BHD BIF BMD BND [PERSON…" at bounding box center [953, 542] width 97 height 27
click at [215, 606] on div "Add Leg" at bounding box center [211, 610] width 36 height 9
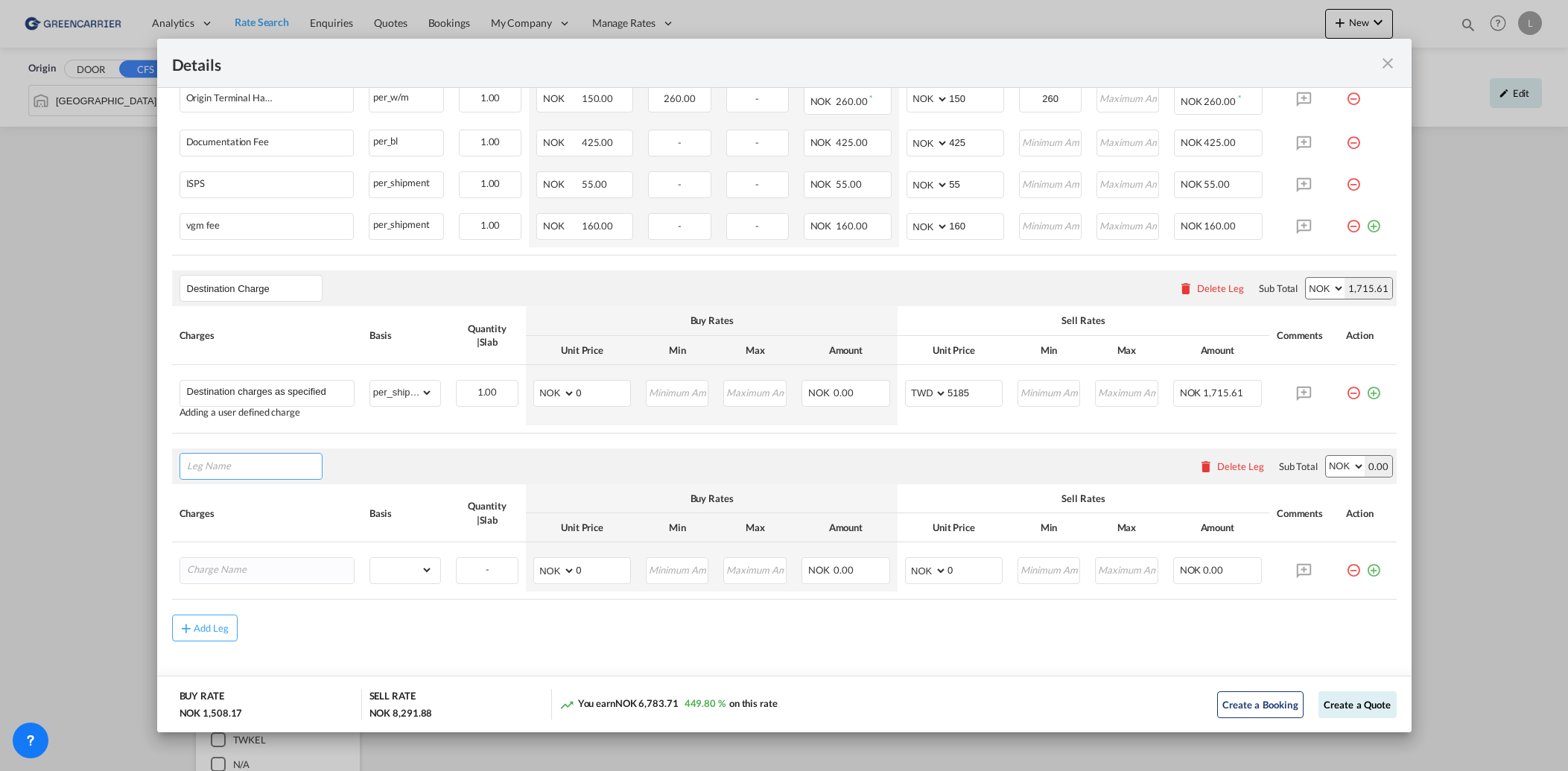
scroll to position [594, 0]
click at [1202, 462] on md-icon "icon-delete" at bounding box center [1206, 466] width 15 height 15
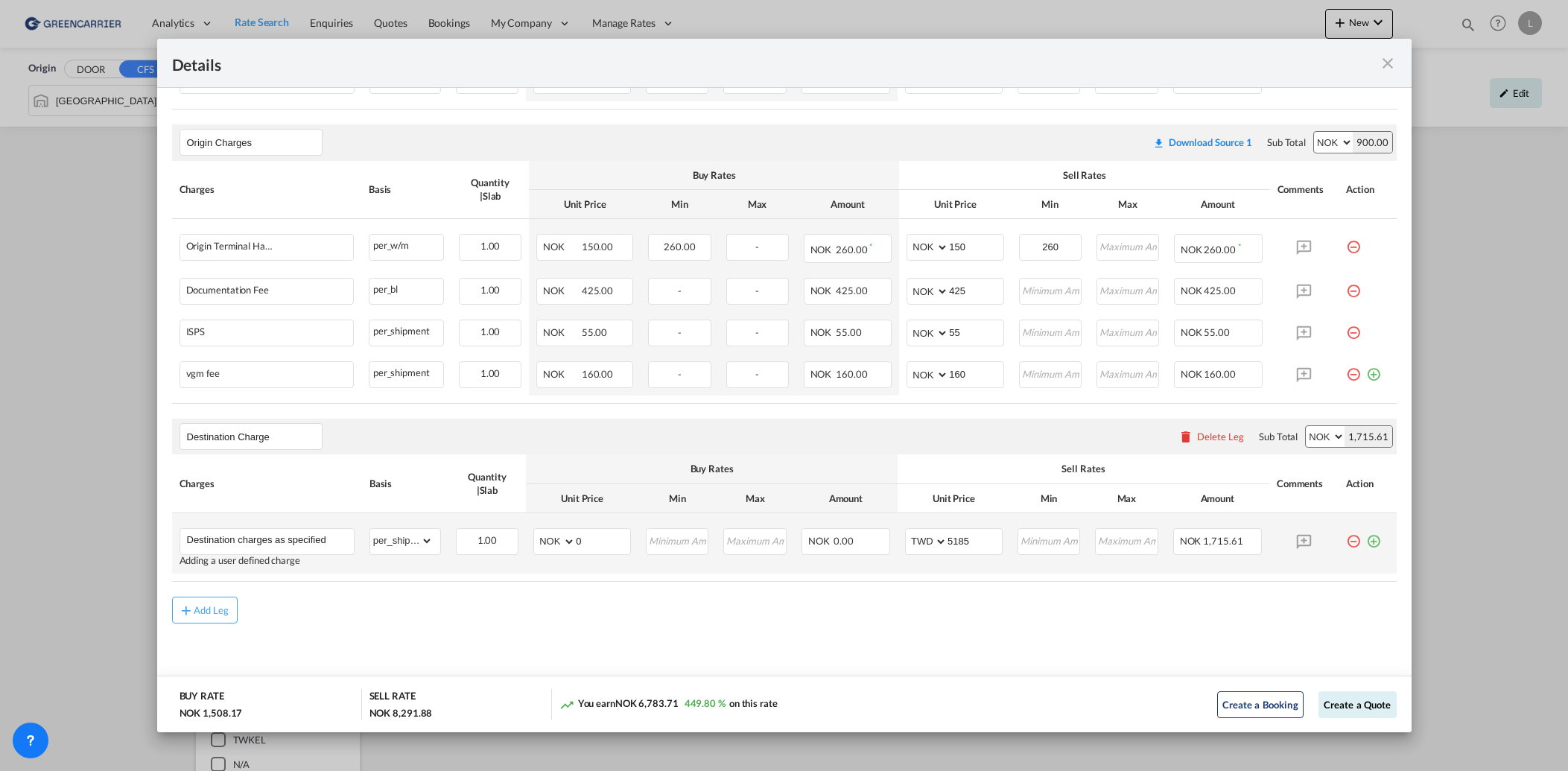
click at [1367, 543] on md-icon "icon-plus-circle-outline green-400-fg" at bounding box center [1374, 536] width 15 height 15
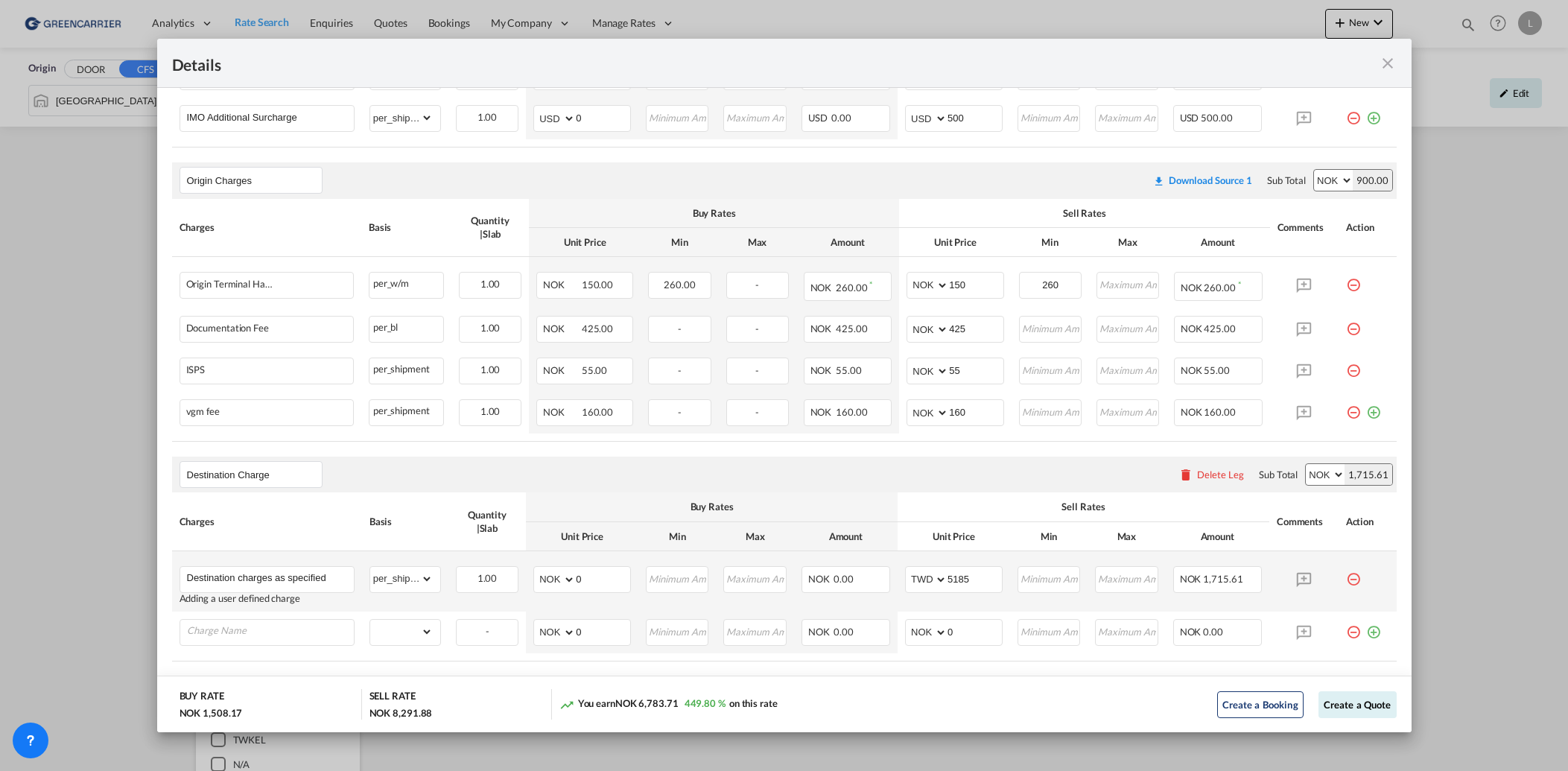
scroll to position [487, 0]
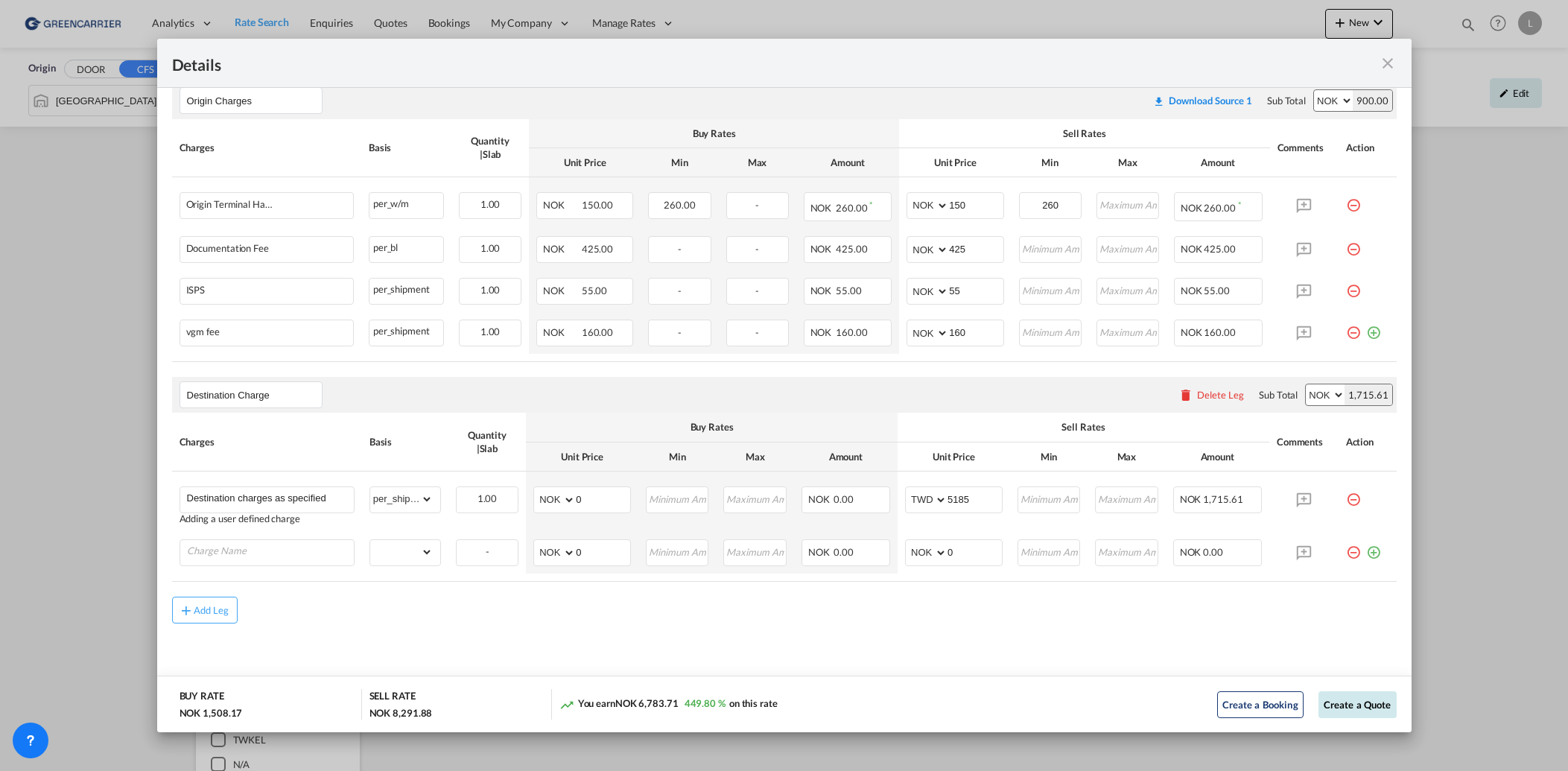
click at [1347, 701] on button "Create a Quote" at bounding box center [1357, 704] width 78 height 27
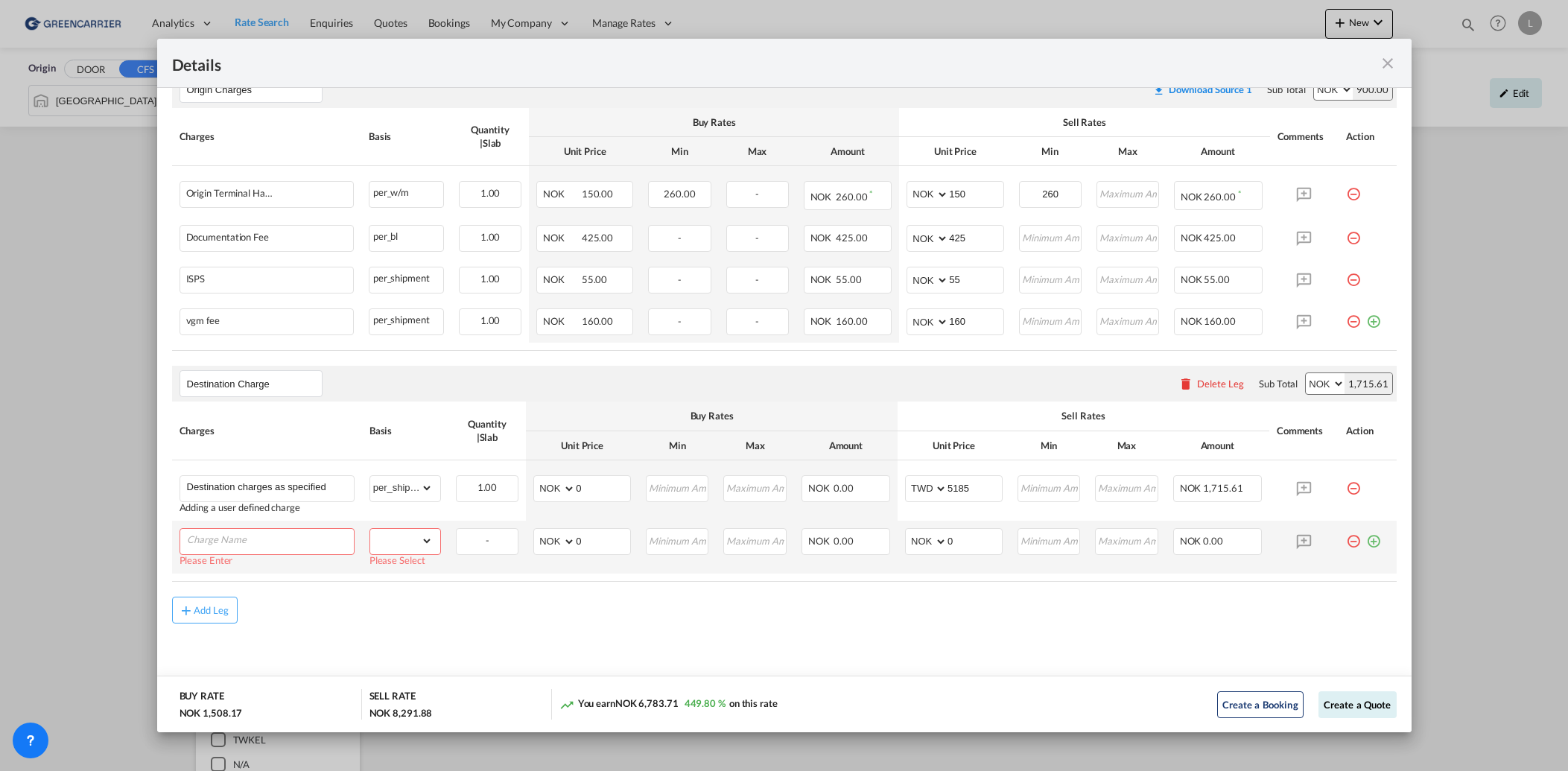
click at [1346, 538] on md-icon "icon-minus-circle-outline red-400-fg pt-7" at bounding box center [1354, 536] width 15 height 15
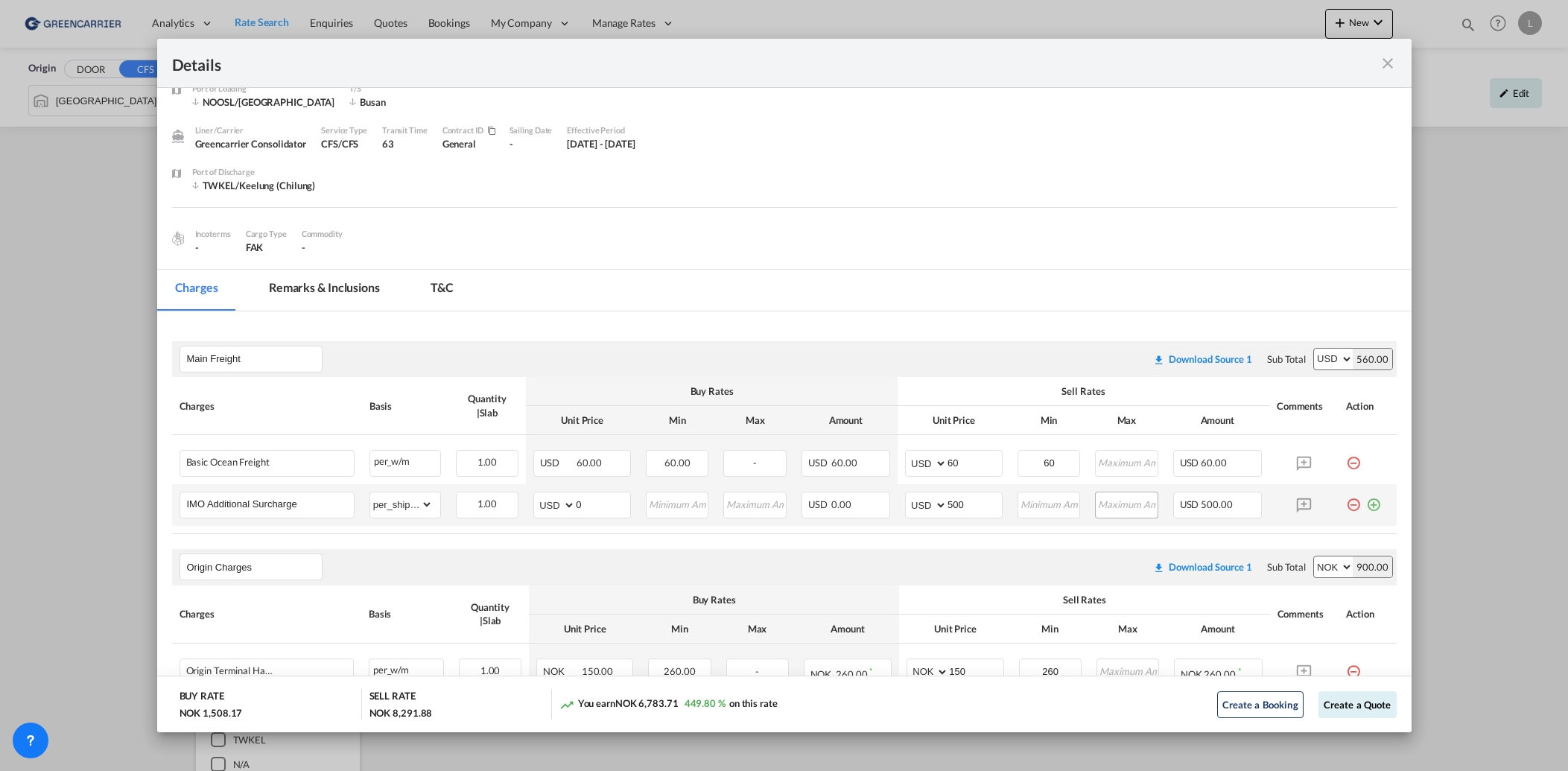
scroll to position [0, 0]
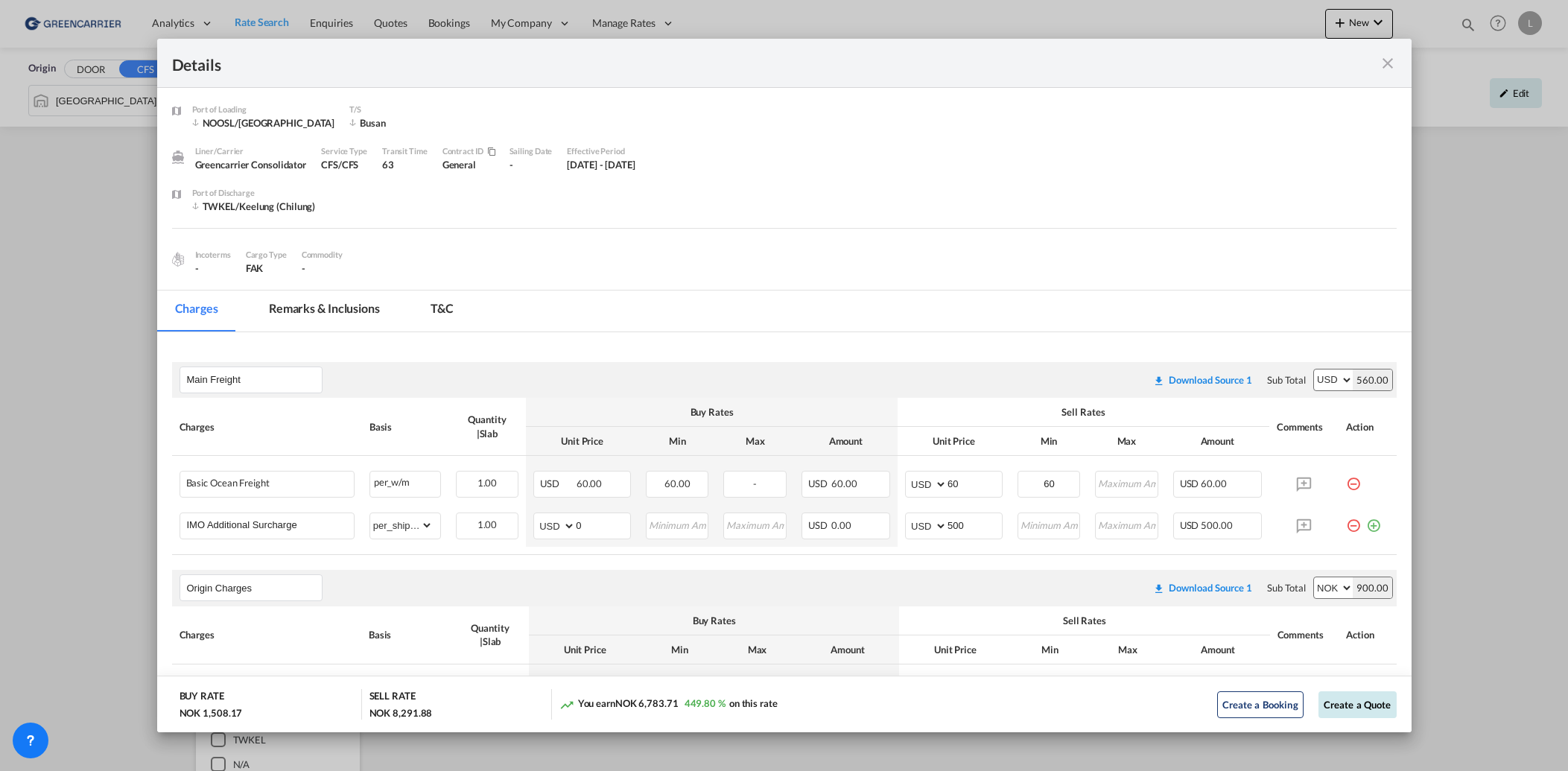
click at [1364, 697] on button "Create a Quote" at bounding box center [1357, 704] width 78 height 27
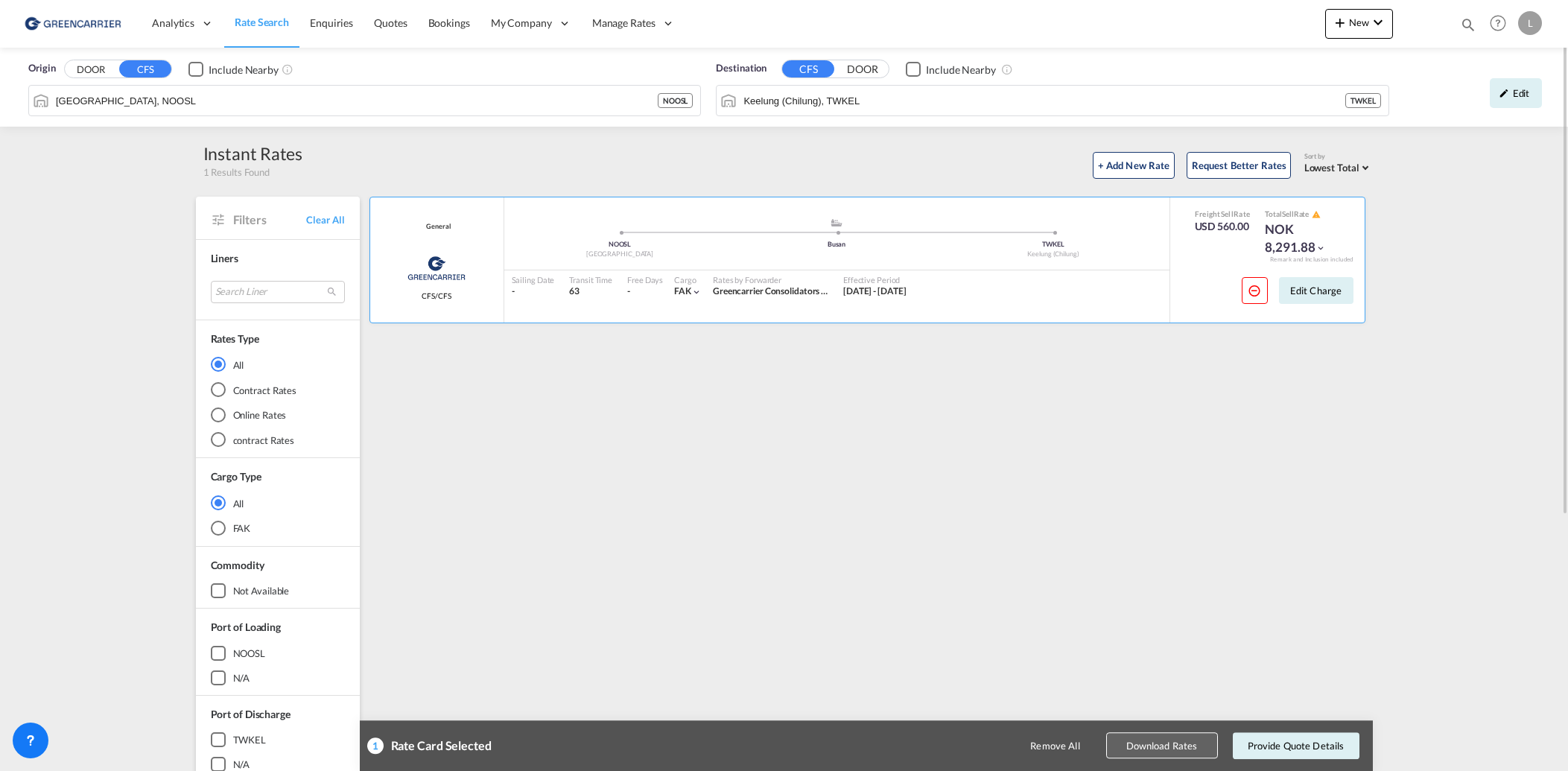
click at [1153, 749] on button "Download Rates" at bounding box center [1162, 746] width 112 height 26
